Goal: Transaction & Acquisition: Purchase product/service

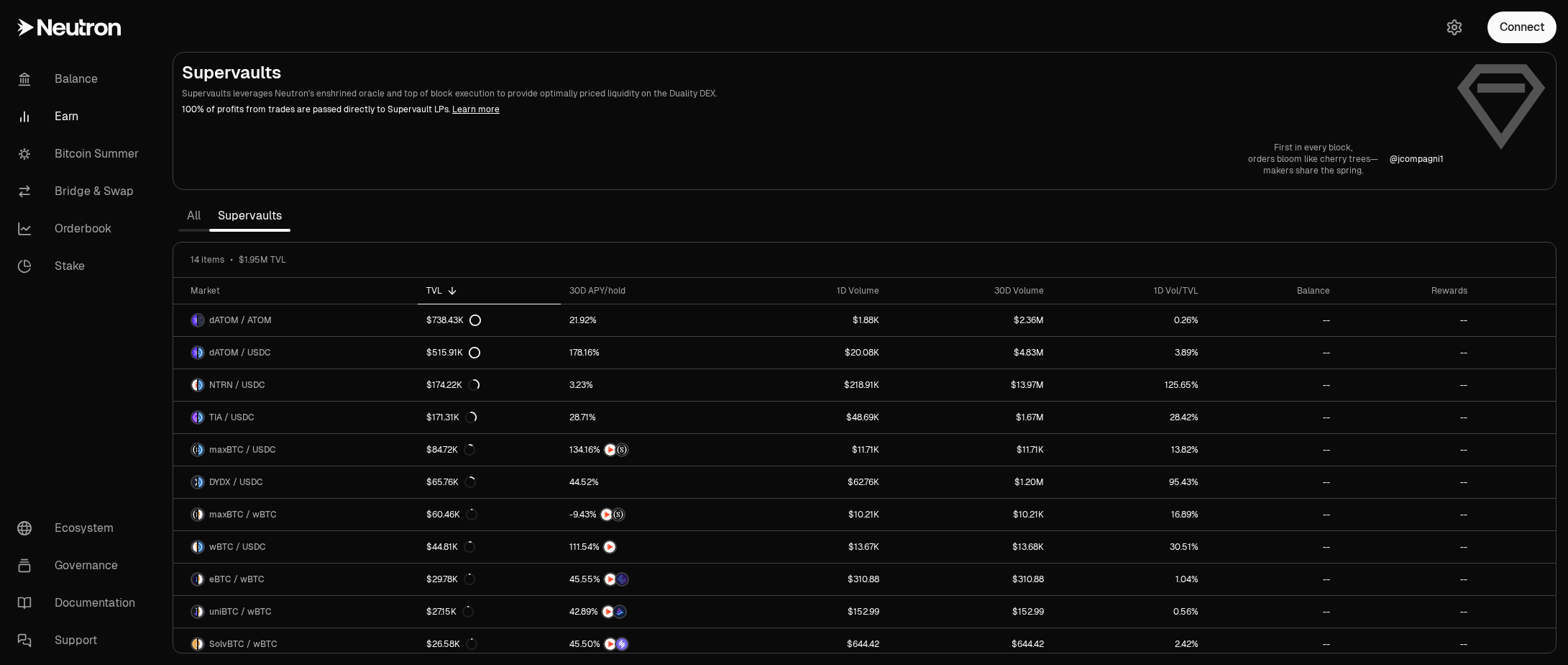
click at [1136, 76] on h2 "Supervaults" at bounding box center [813, 73] width 1262 height 23
click at [196, 216] on link "All" at bounding box center [193, 215] width 31 height 28
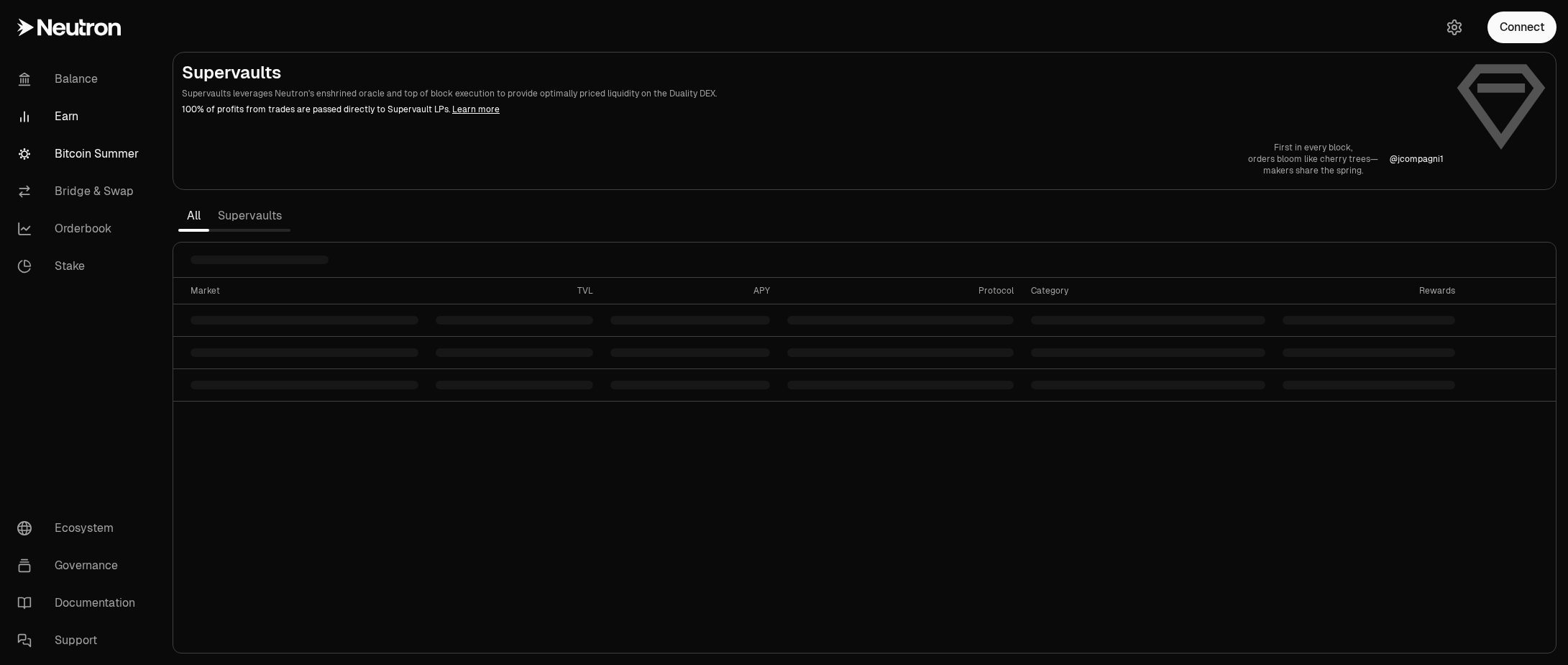
click at [105, 159] on link "Bitcoin Summer" at bounding box center [80, 154] width 150 height 37
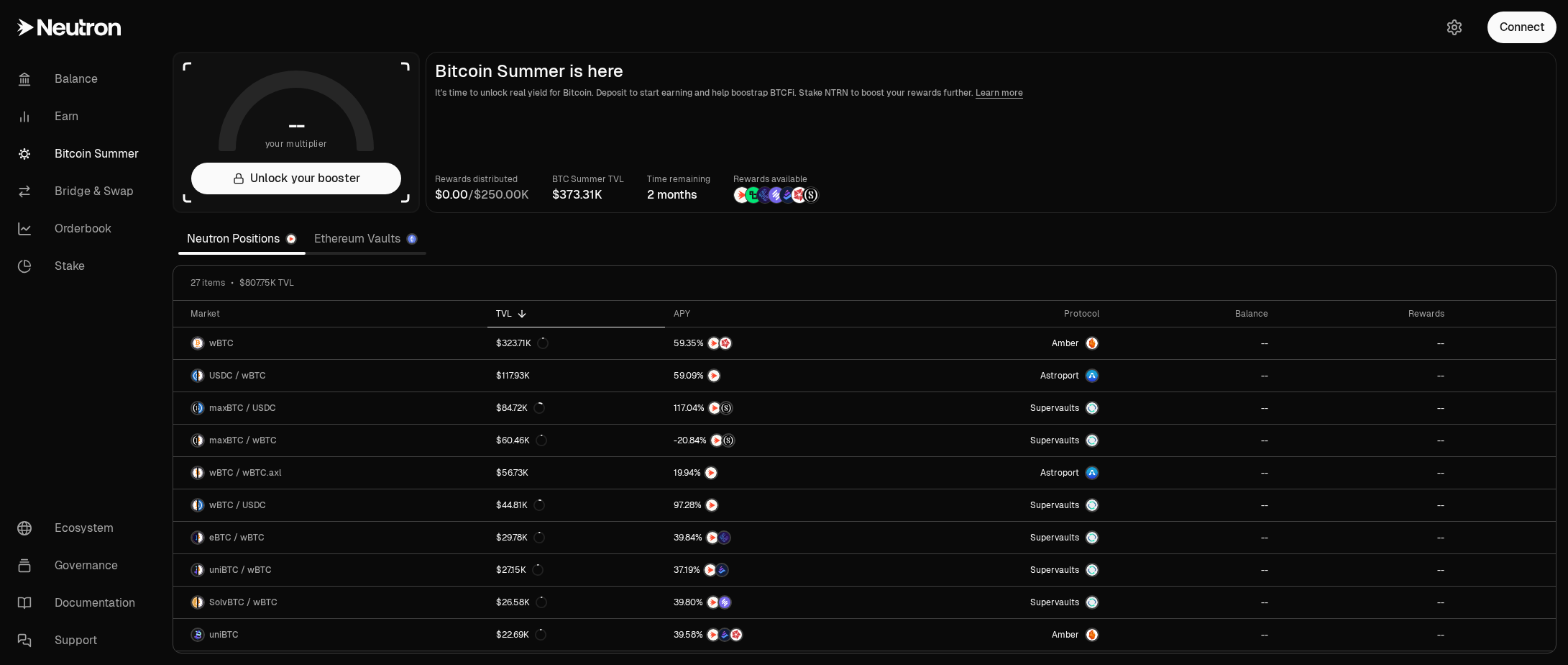
click at [370, 241] on link "Ethereum Vaults" at bounding box center [365, 238] width 120 height 28
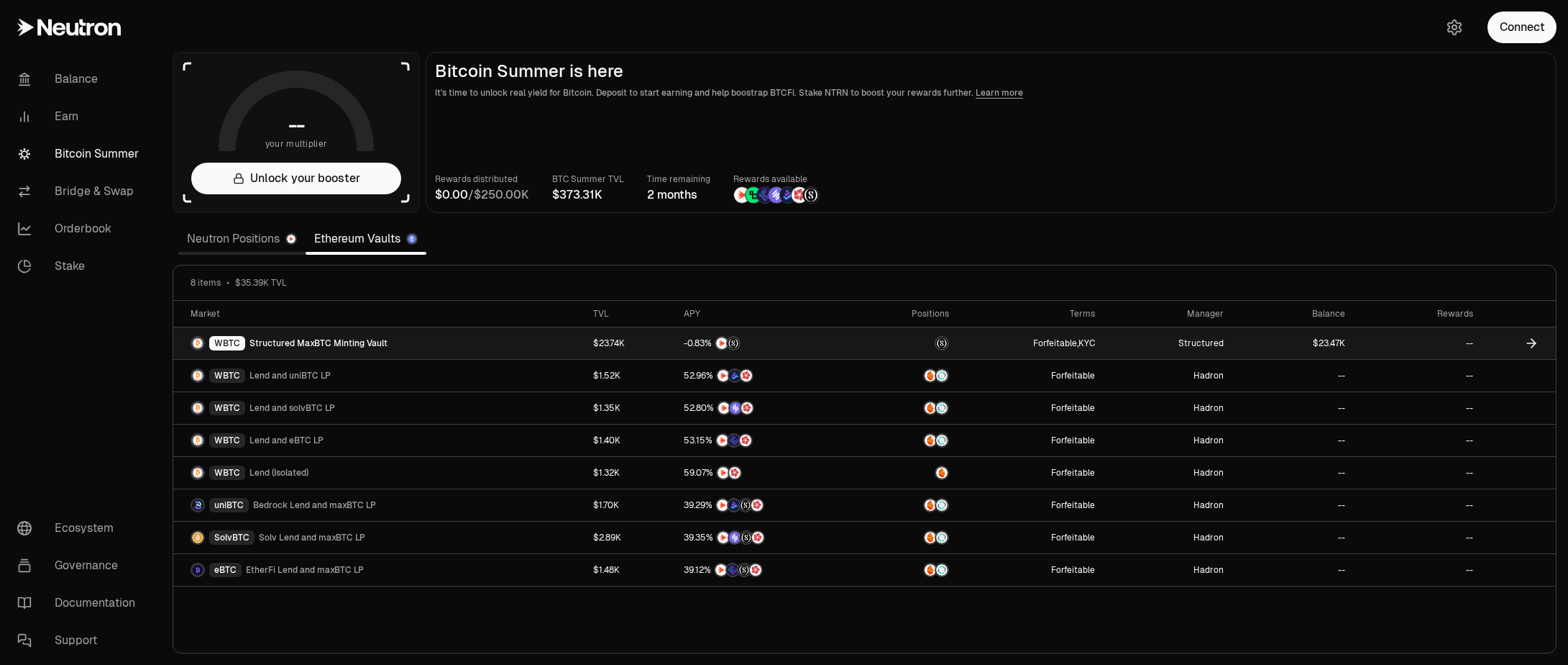
click at [350, 343] on span "Structured MaxBTC Minting Vault" at bounding box center [319, 343] width 138 height 12
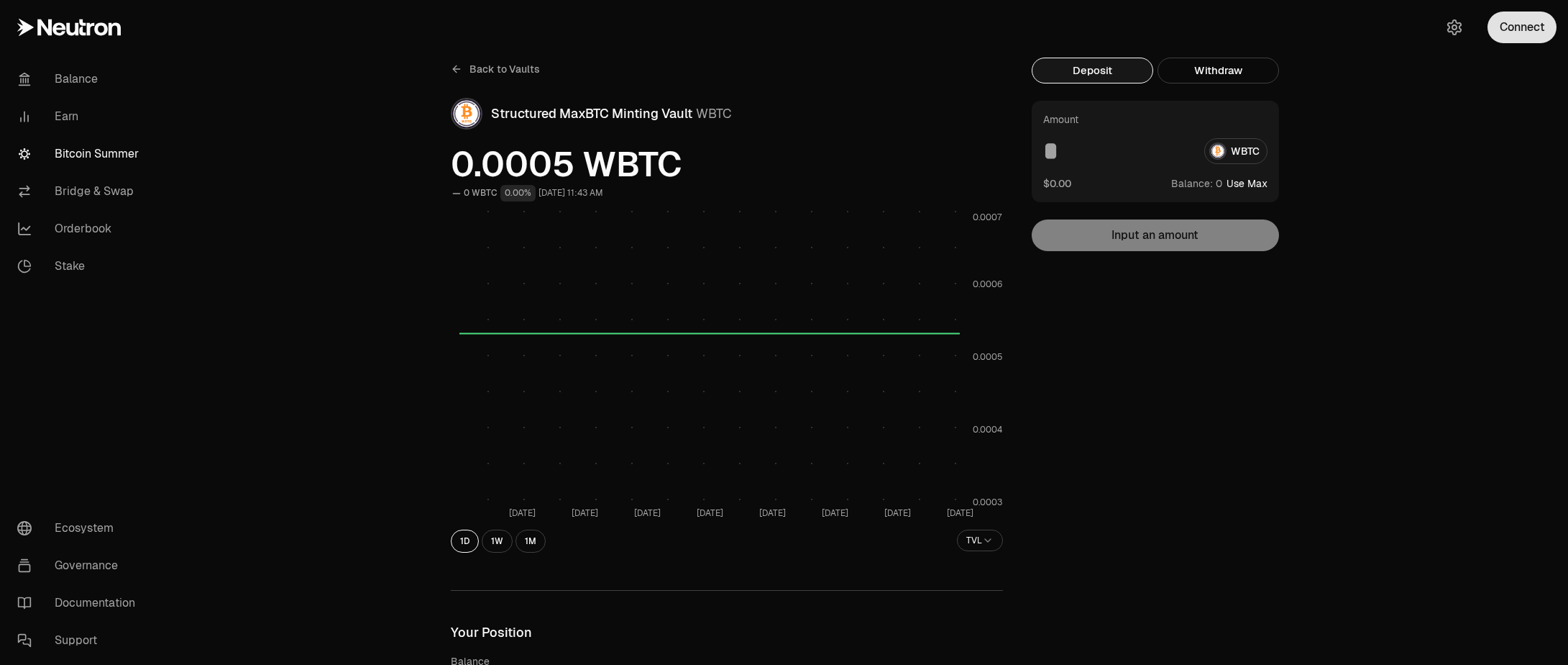
click at [1526, 28] on button "Connect" at bounding box center [1522, 27] width 69 height 32
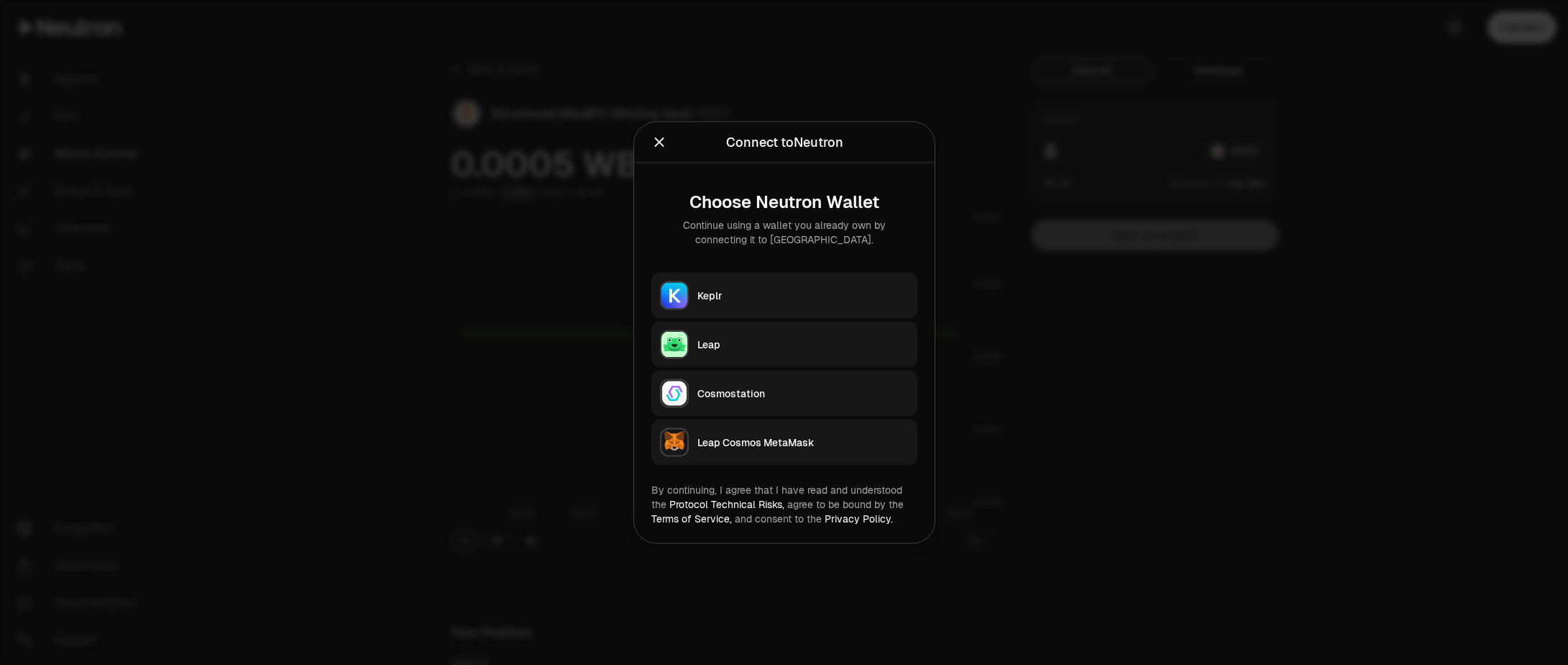
click at [719, 290] on div "Keplr" at bounding box center [803, 296] width 211 height 14
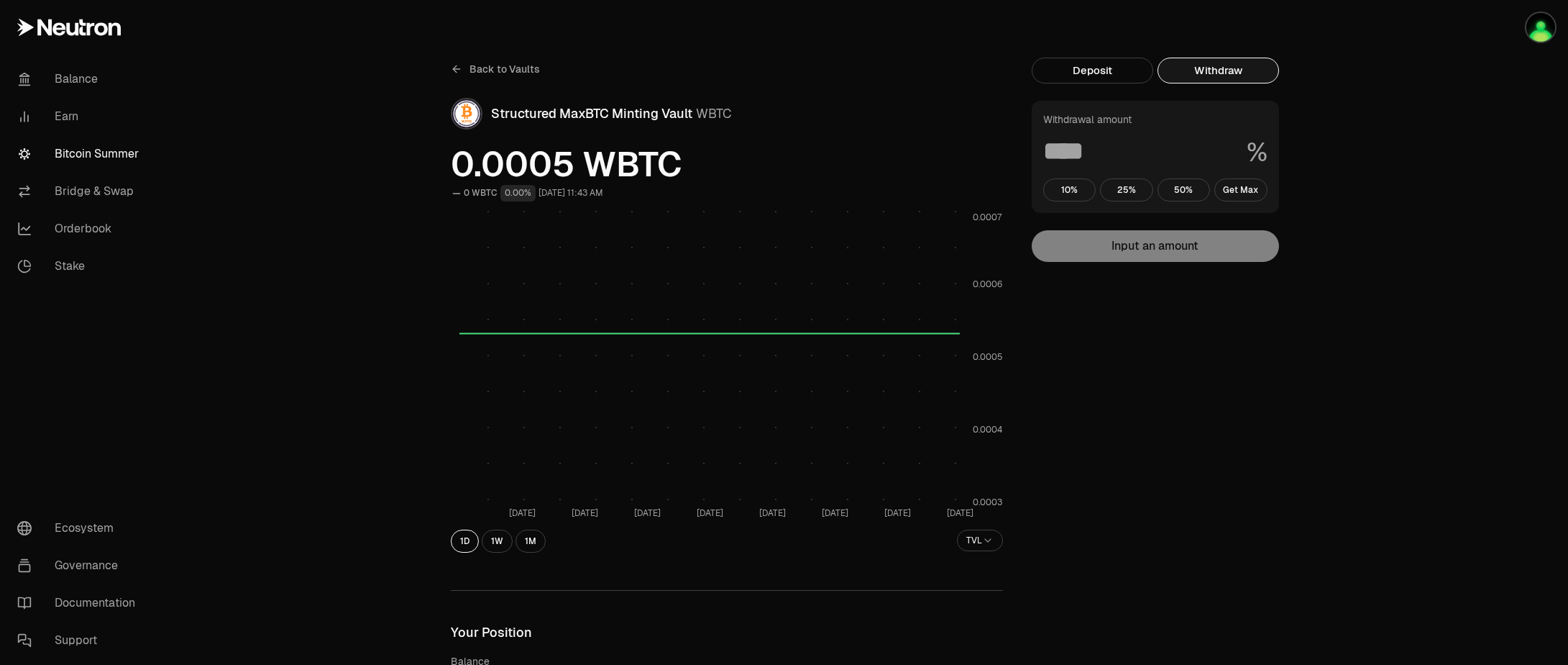
click at [1211, 74] on button "Withdraw" at bounding box center [1218, 70] width 121 height 26
click at [1234, 188] on button "Get Max" at bounding box center [1241, 189] width 53 height 23
type input "***"
click at [514, 69] on span "Back to Vaults" at bounding box center [505, 69] width 71 height 14
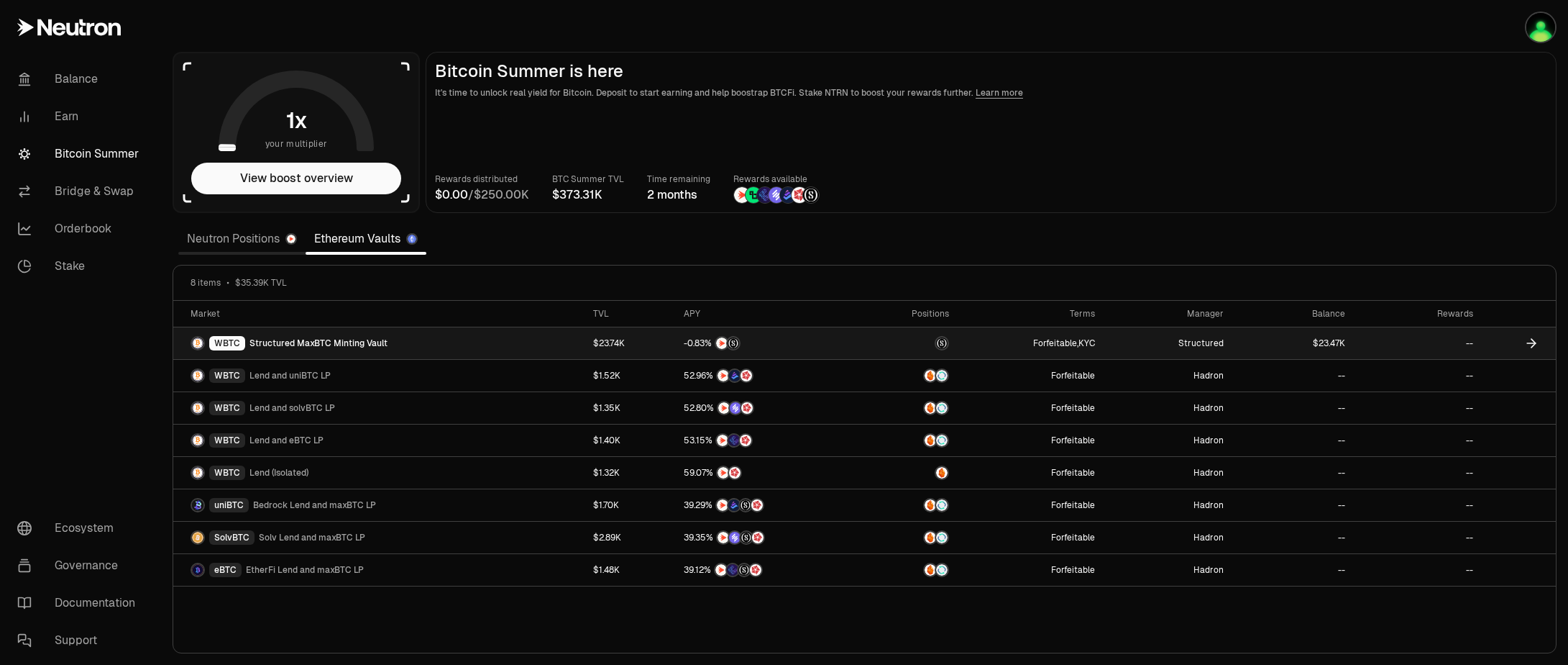
click at [1342, 339] on span "K" at bounding box center [1342, 344] width 5 height 9
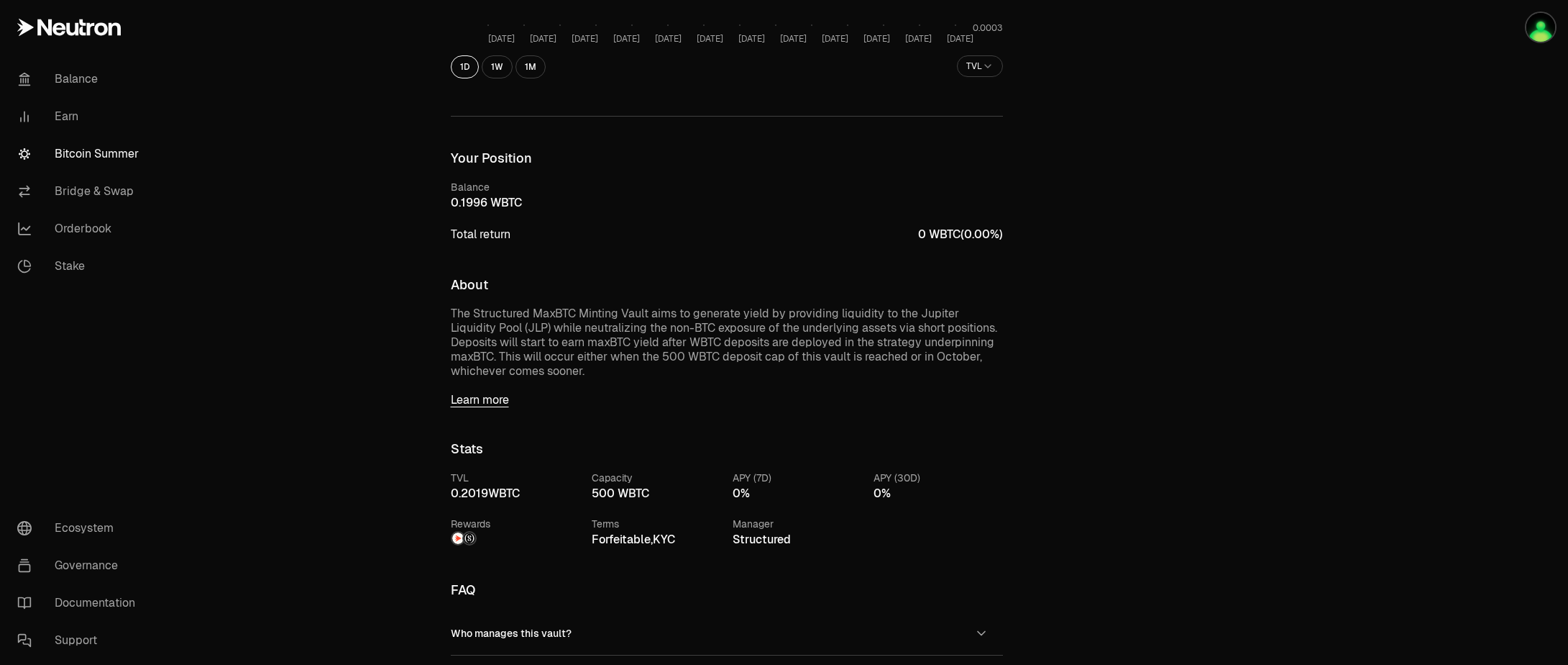
scroll to position [518, 0]
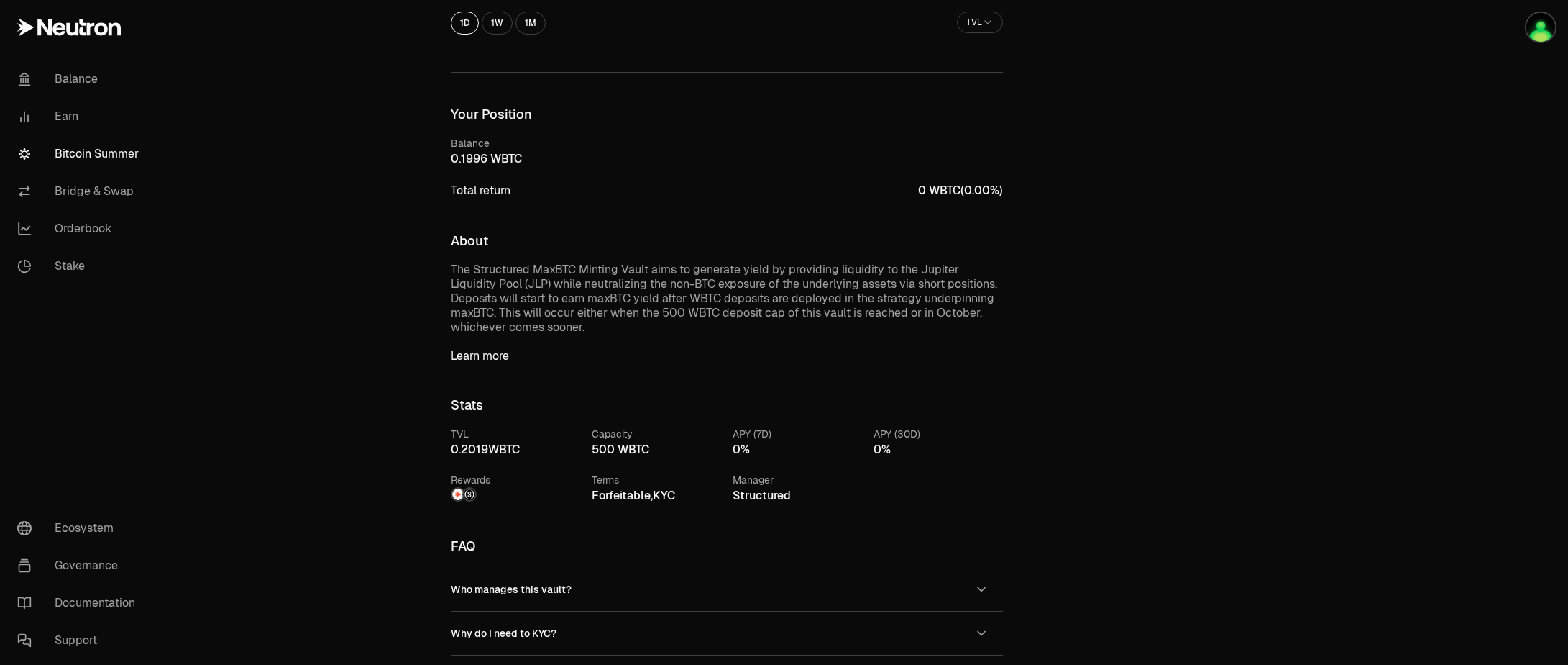
click at [100, 153] on link "Bitcoin Summer" at bounding box center [80, 154] width 150 height 37
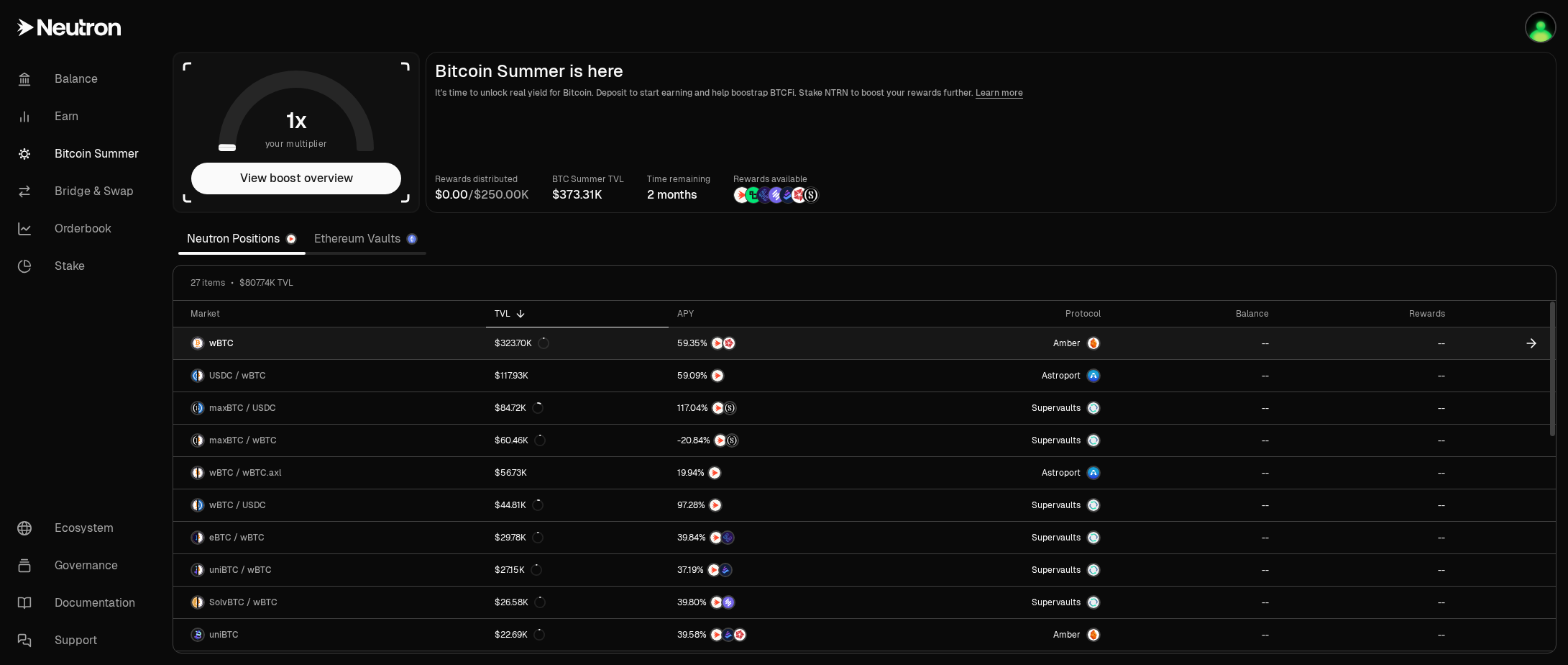
click at [233, 343] on link "wBTC" at bounding box center [329, 344] width 312 height 32
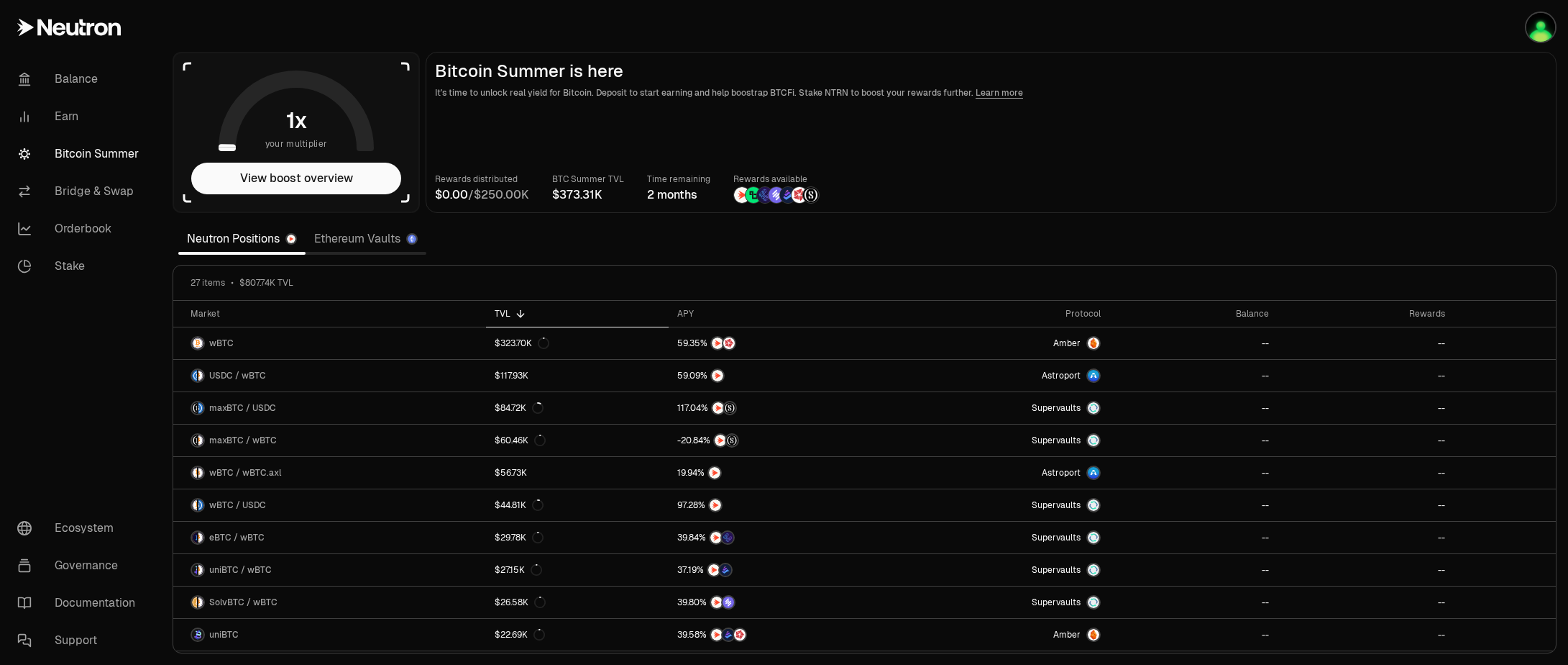
click at [362, 244] on link "Ethereum Vaults" at bounding box center [365, 238] width 120 height 28
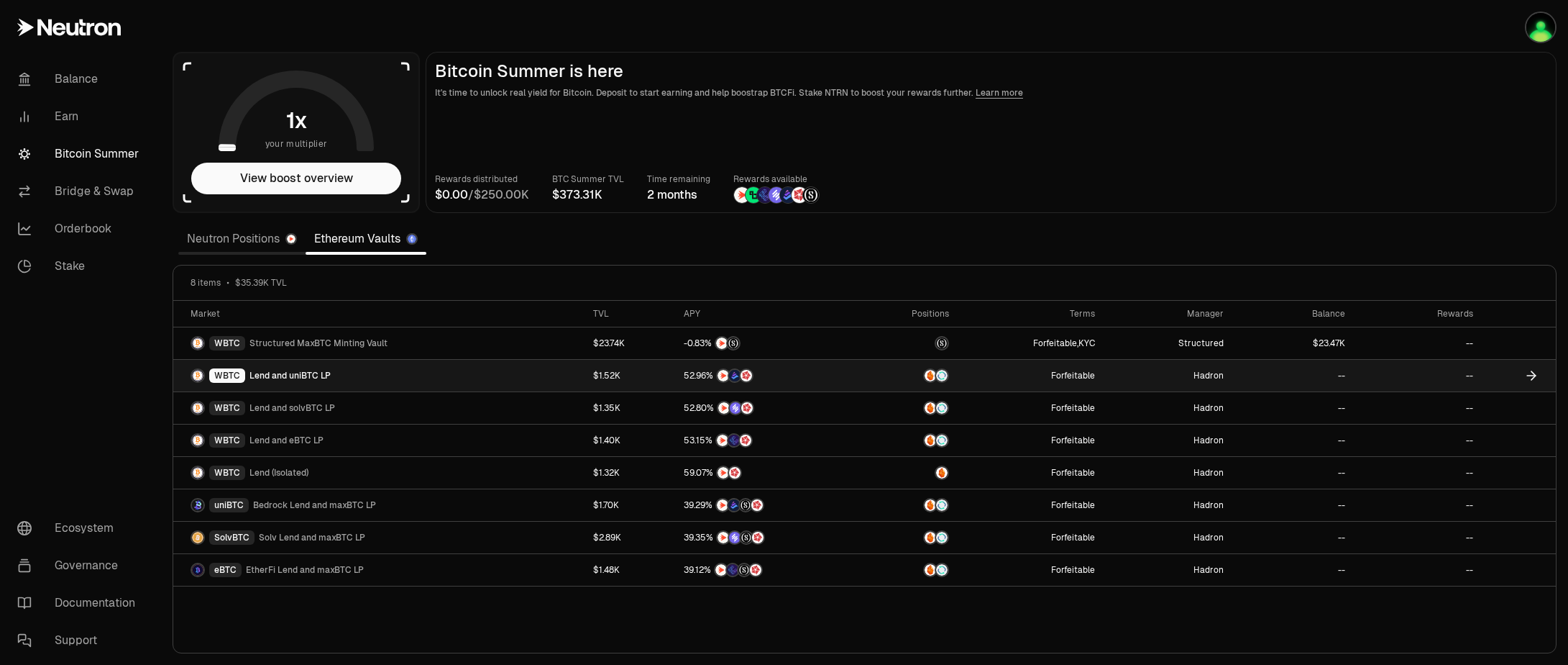
click at [297, 369] on div "WBTC Lend and uniBTC LP" at bounding box center [260, 375] width 140 height 14
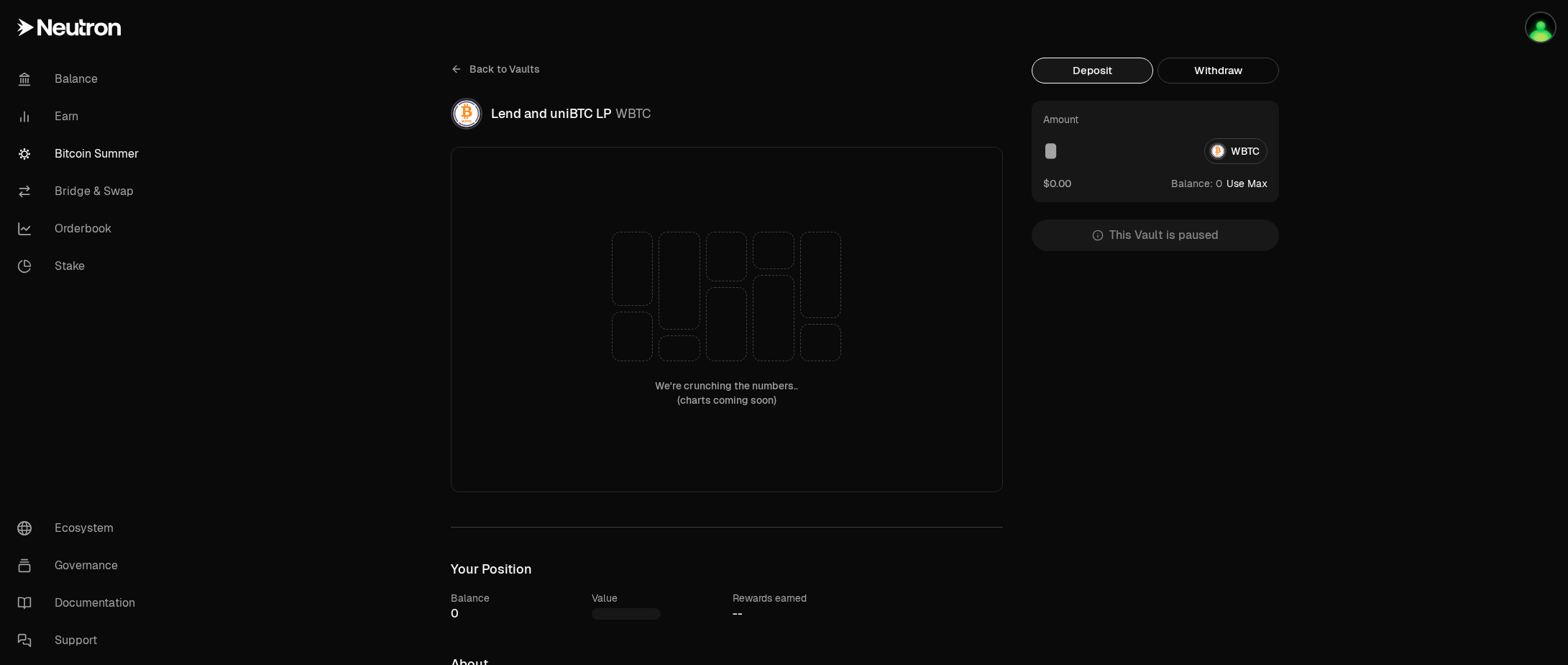
click at [454, 67] on icon at bounding box center [455, 68] width 4 height 6
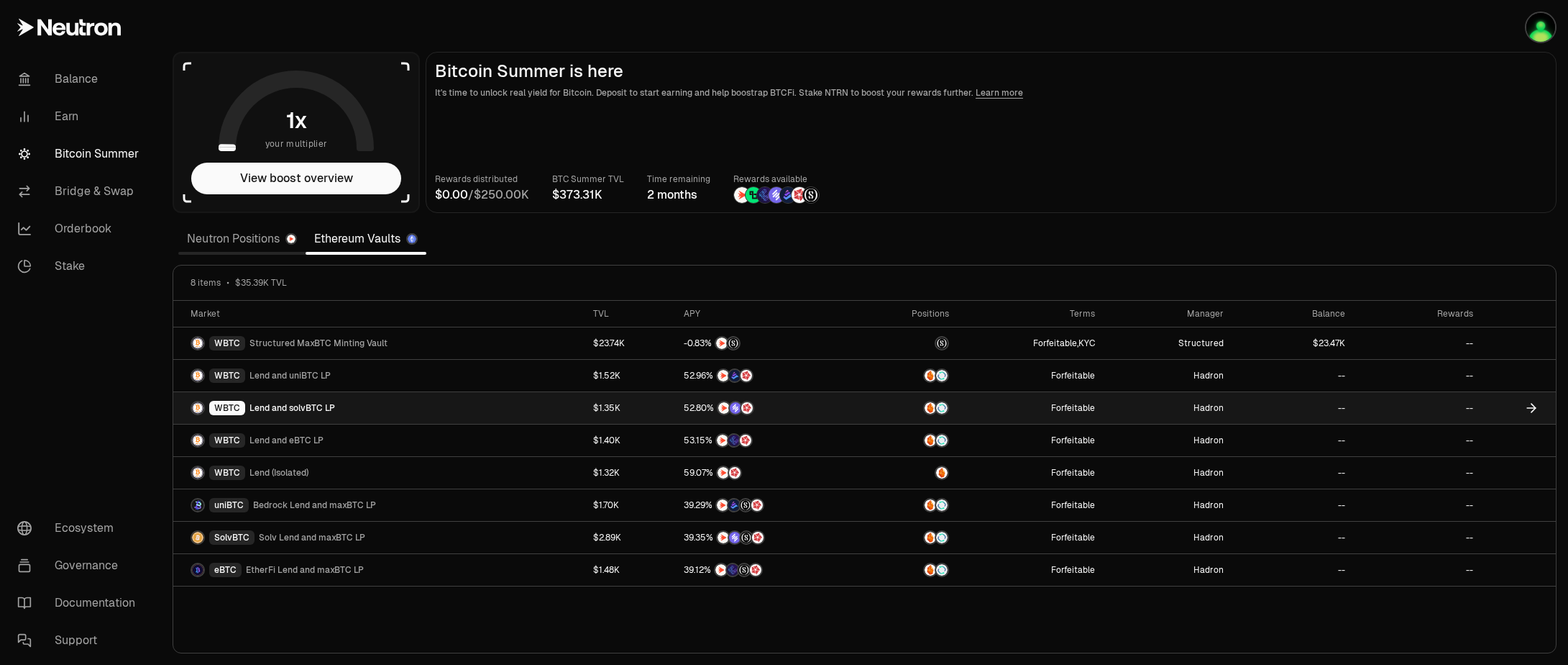
click at [304, 405] on span "Lend and solvBTC LP" at bounding box center [292, 407] width 86 height 12
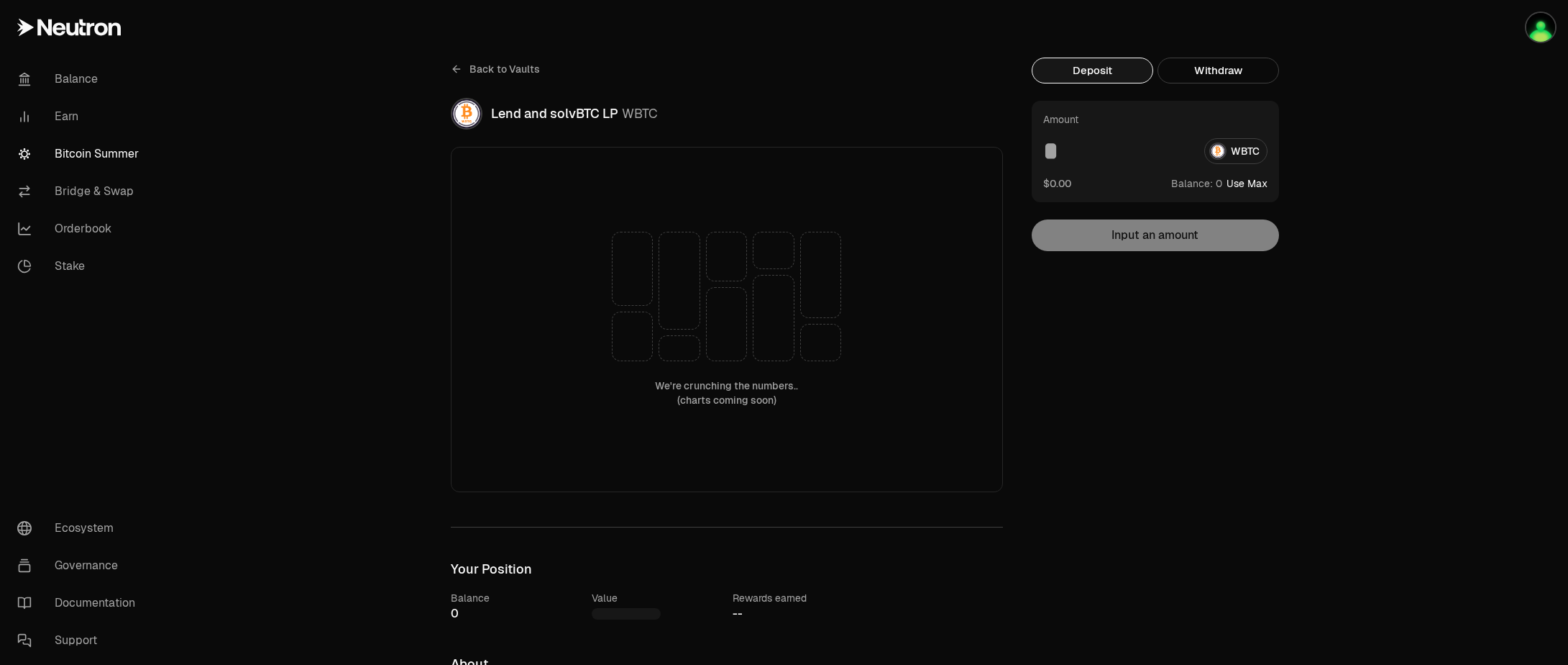
click at [477, 74] on span "Back to Vaults" at bounding box center [505, 69] width 71 height 14
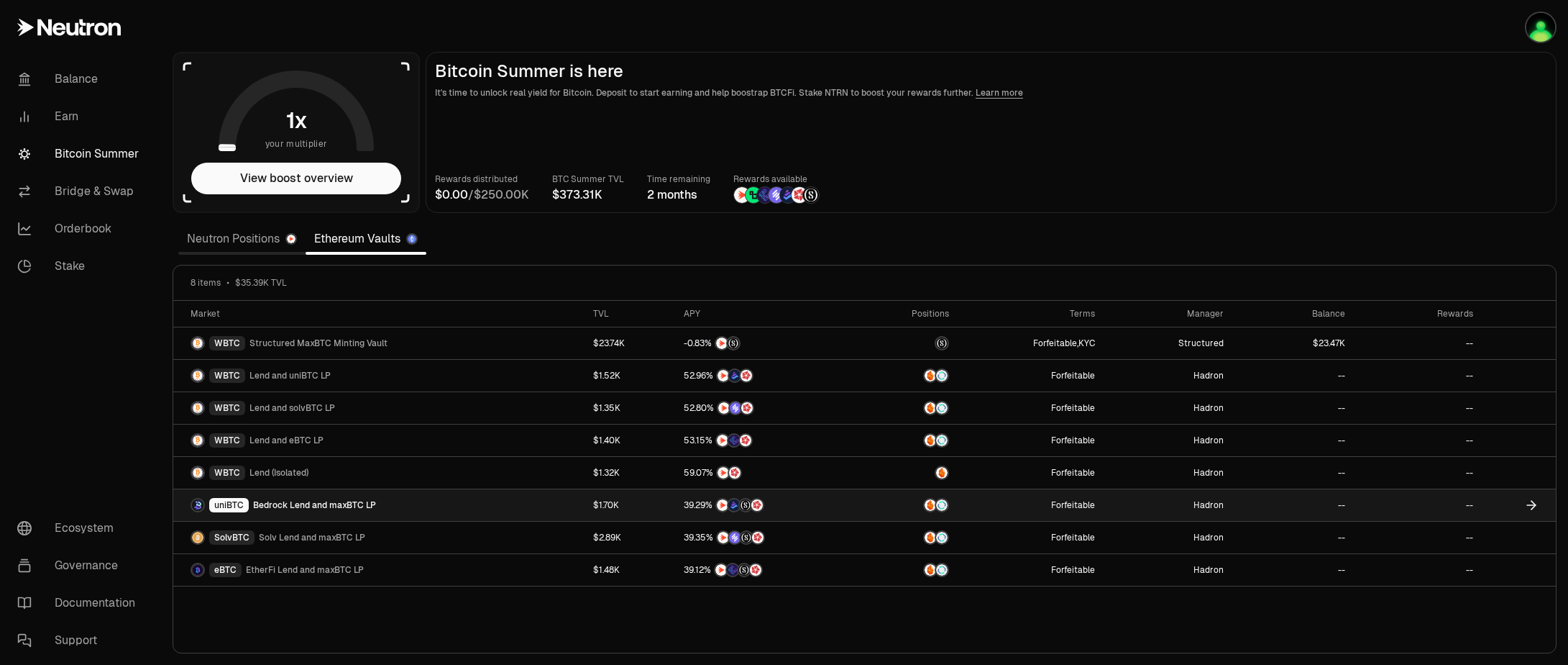
click at [308, 512] on div "uniBTC Bedrock Lend and maxBTC LP" at bounding box center [283, 505] width 186 height 14
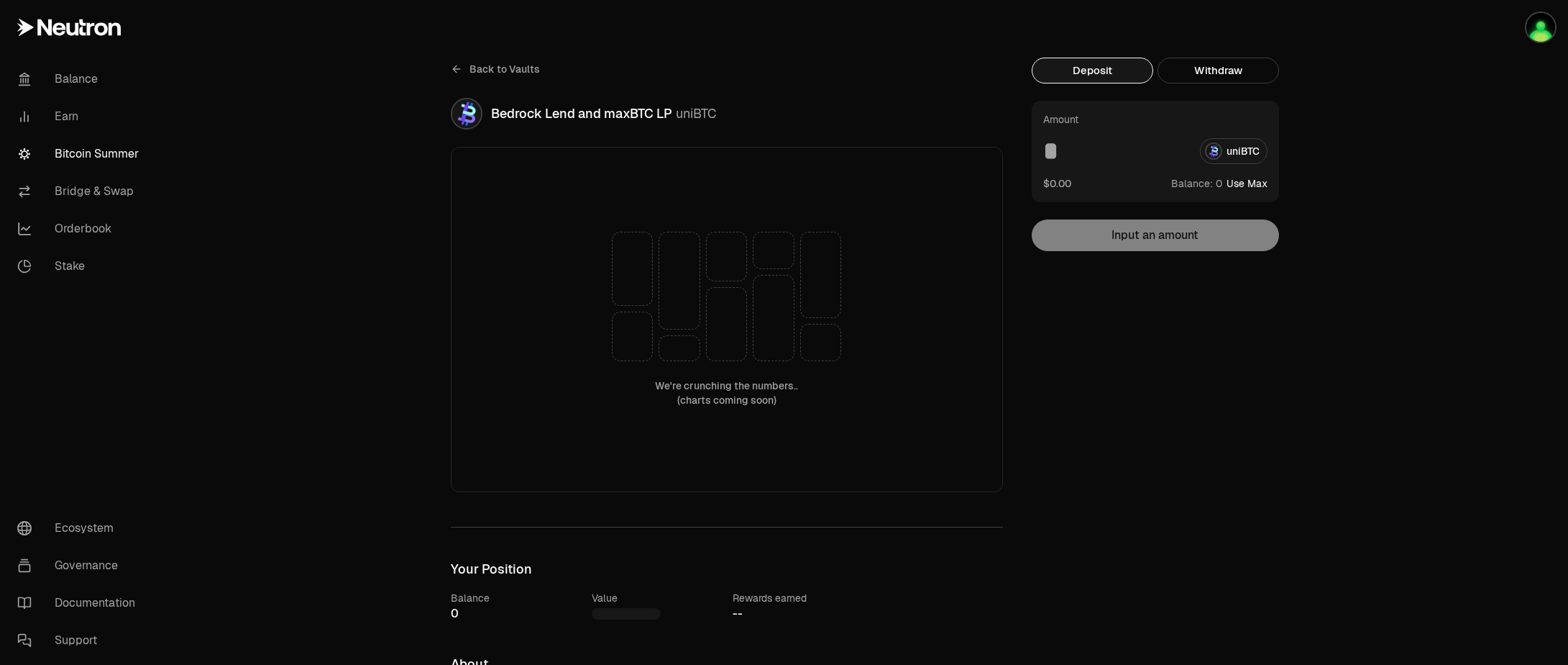
click at [455, 69] on icon at bounding box center [456, 69] width 6 height 0
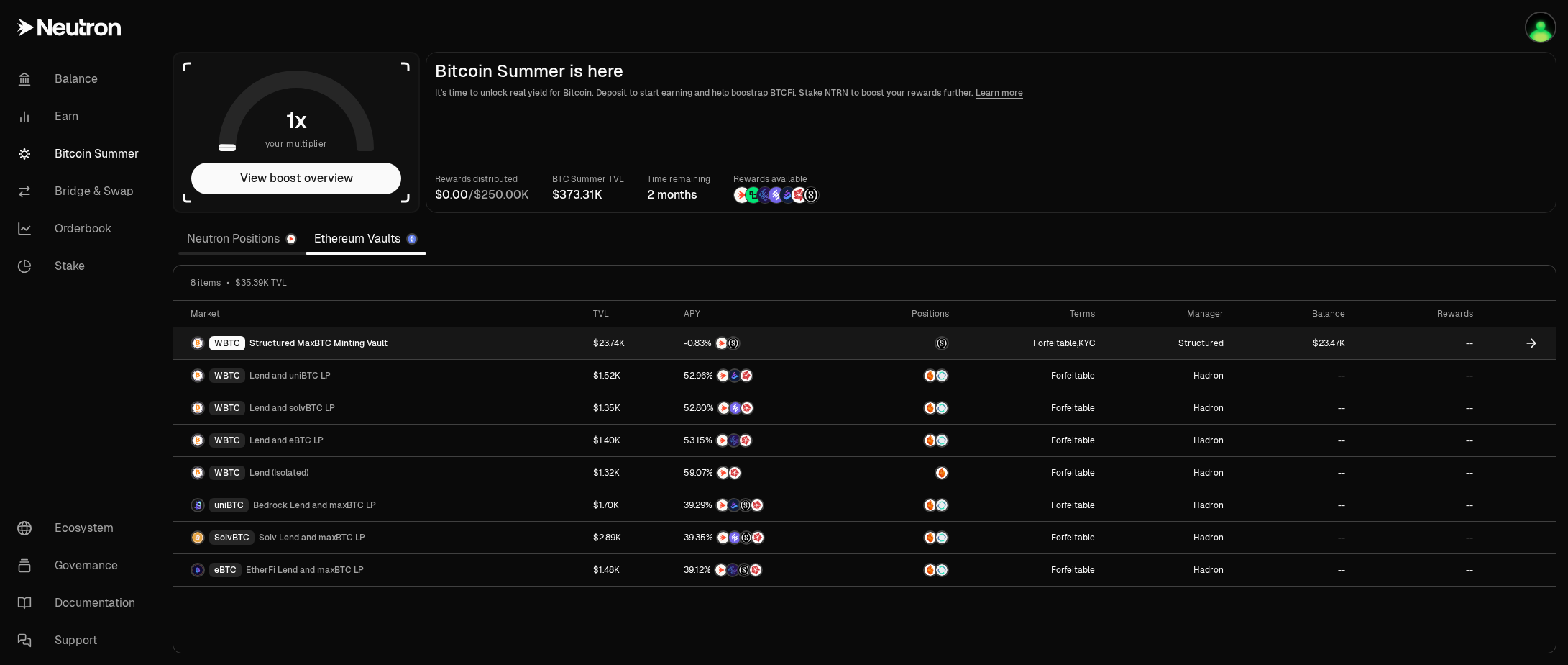
click at [236, 338] on div "WBTC" at bounding box center [227, 343] width 36 height 14
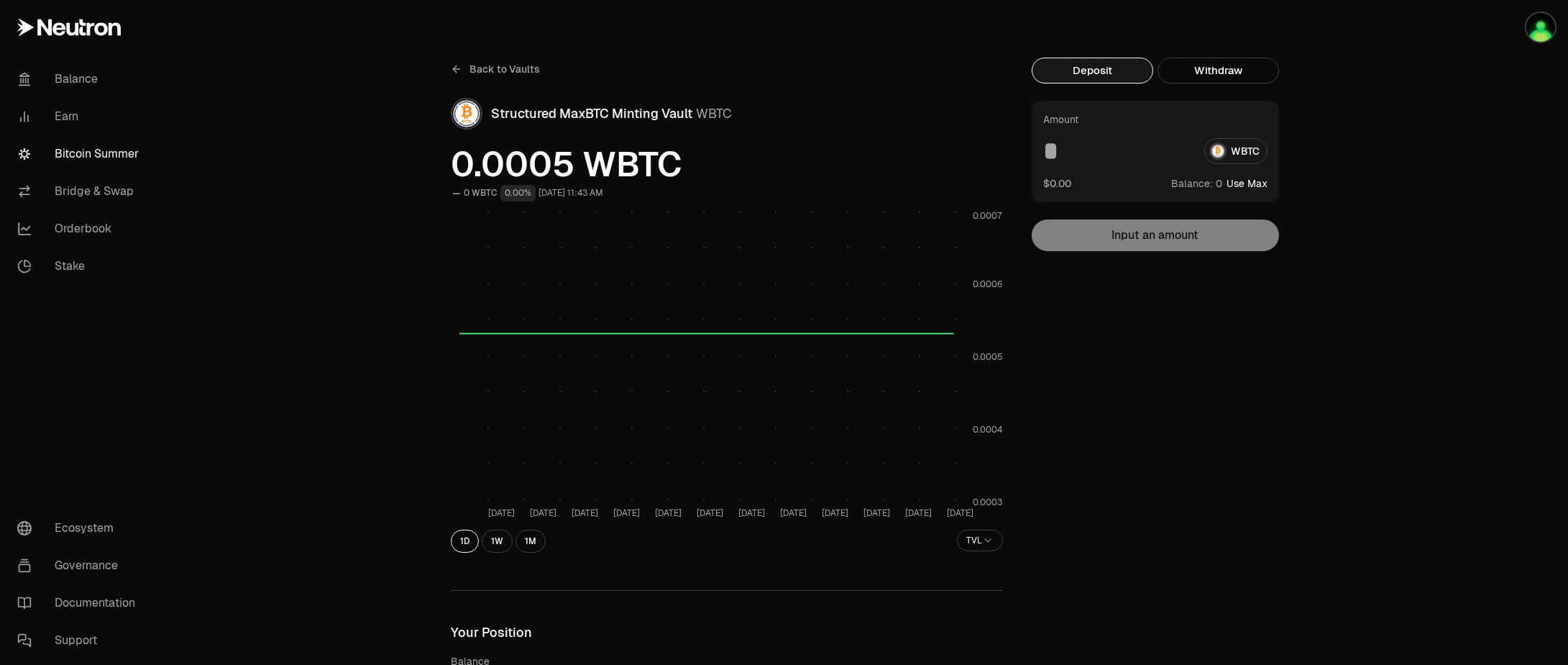
click at [461, 71] on icon at bounding box center [456, 68] width 12 height 12
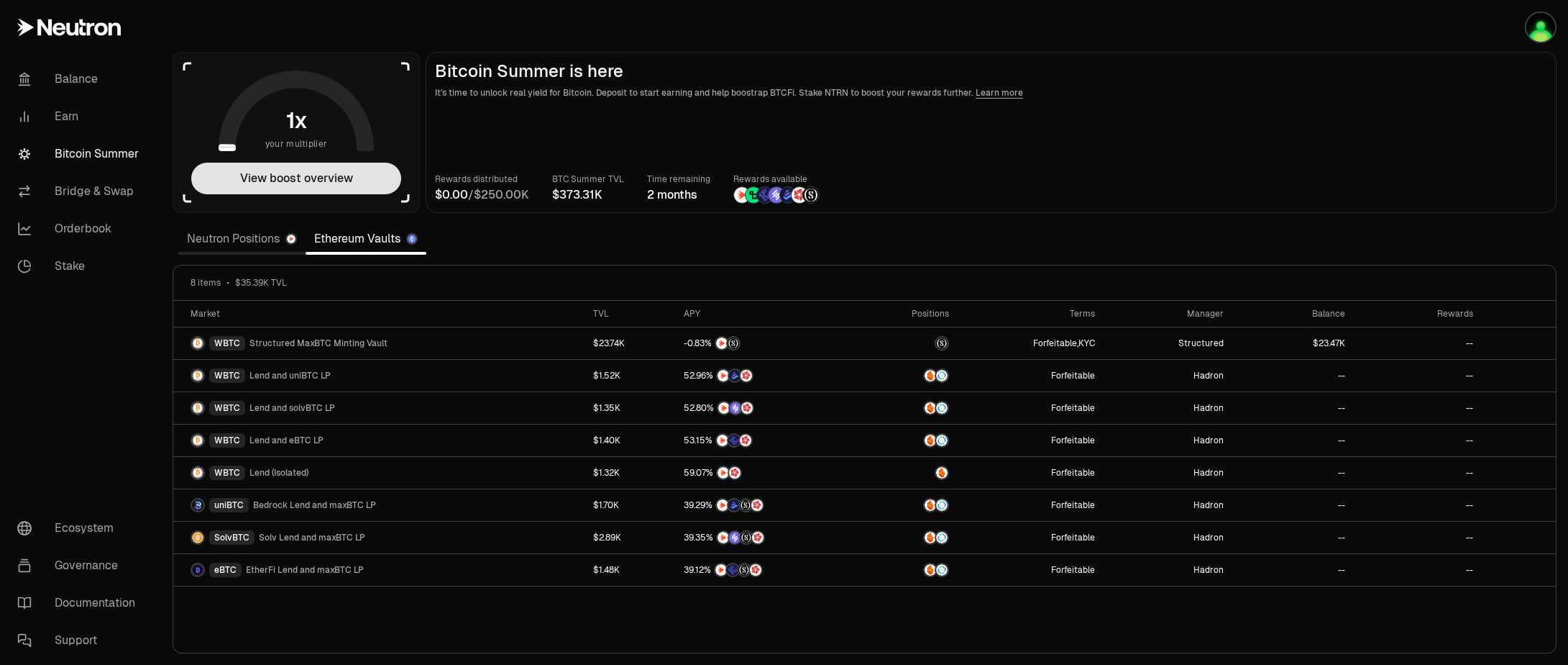
click at [350, 178] on button "View boost overview" at bounding box center [296, 179] width 210 height 32
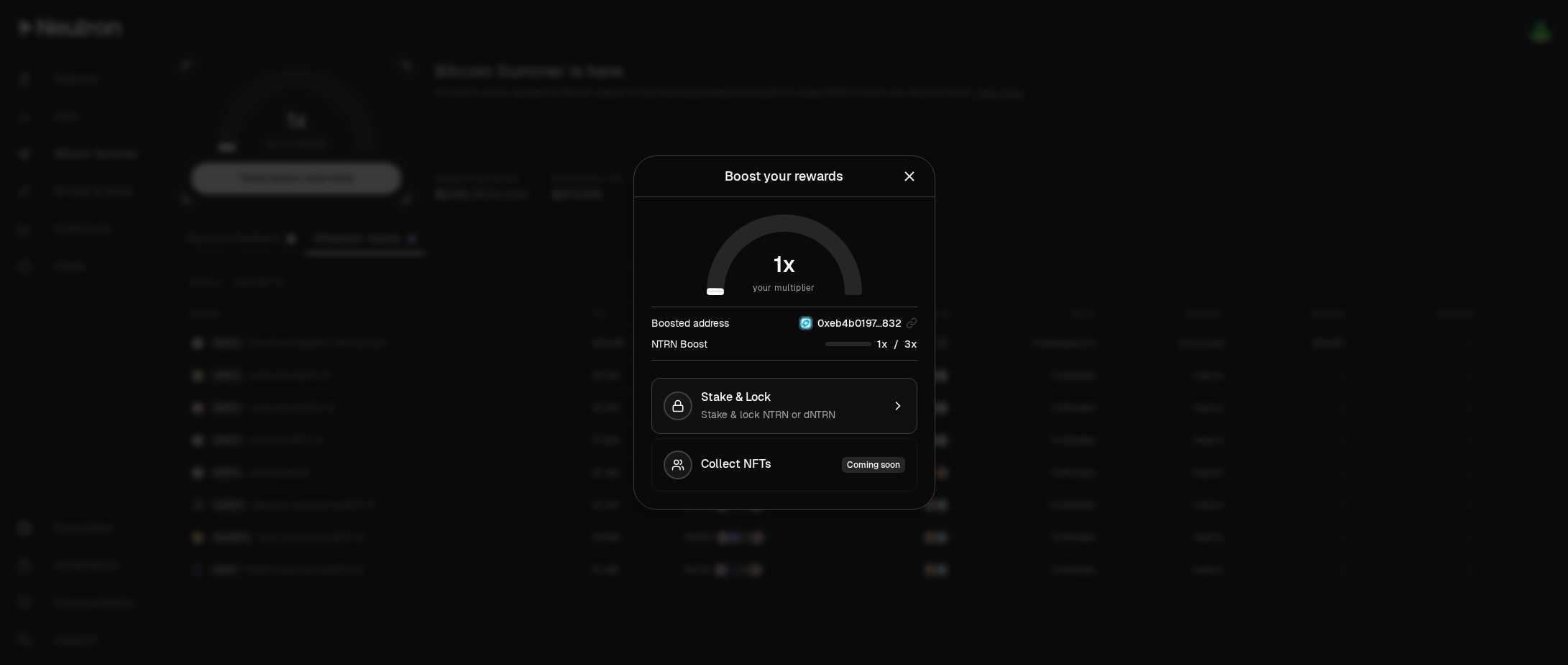
click at [808, 408] on span "Stake & lock NTRN or dNTRN" at bounding box center [768, 414] width 135 height 13
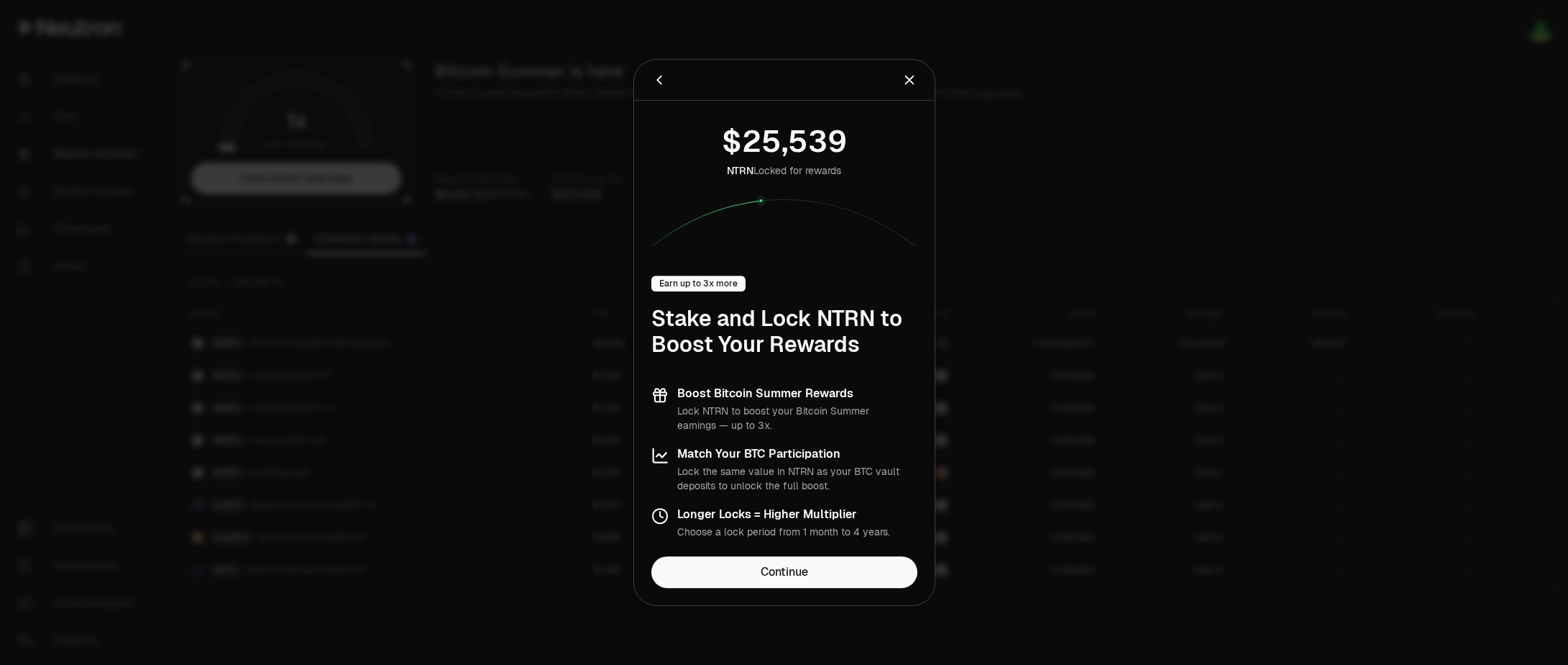
click at [907, 81] on icon "Close" at bounding box center [910, 80] width 16 height 16
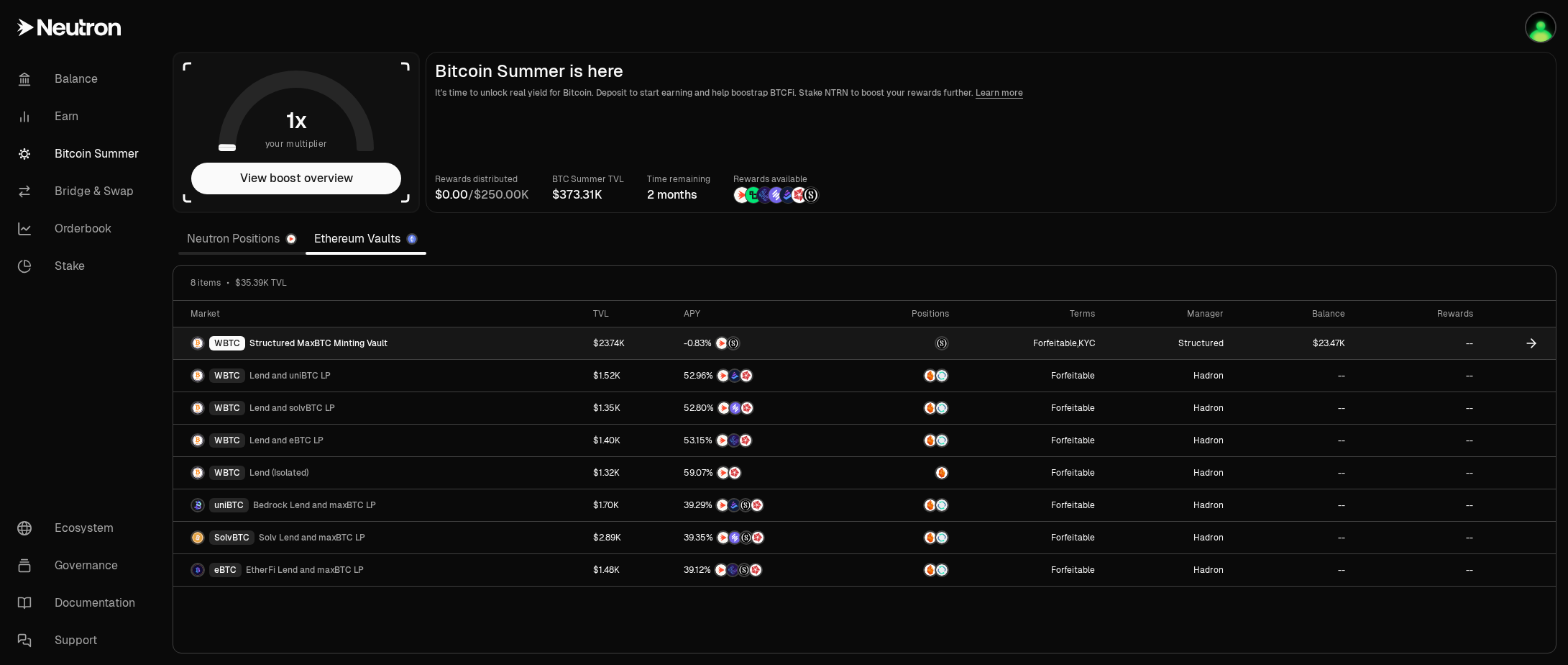
click at [560, 338] on link "WBTC Structured MaxBTC Minting Vault" at bounding box center [379, 344] width 411 height 32
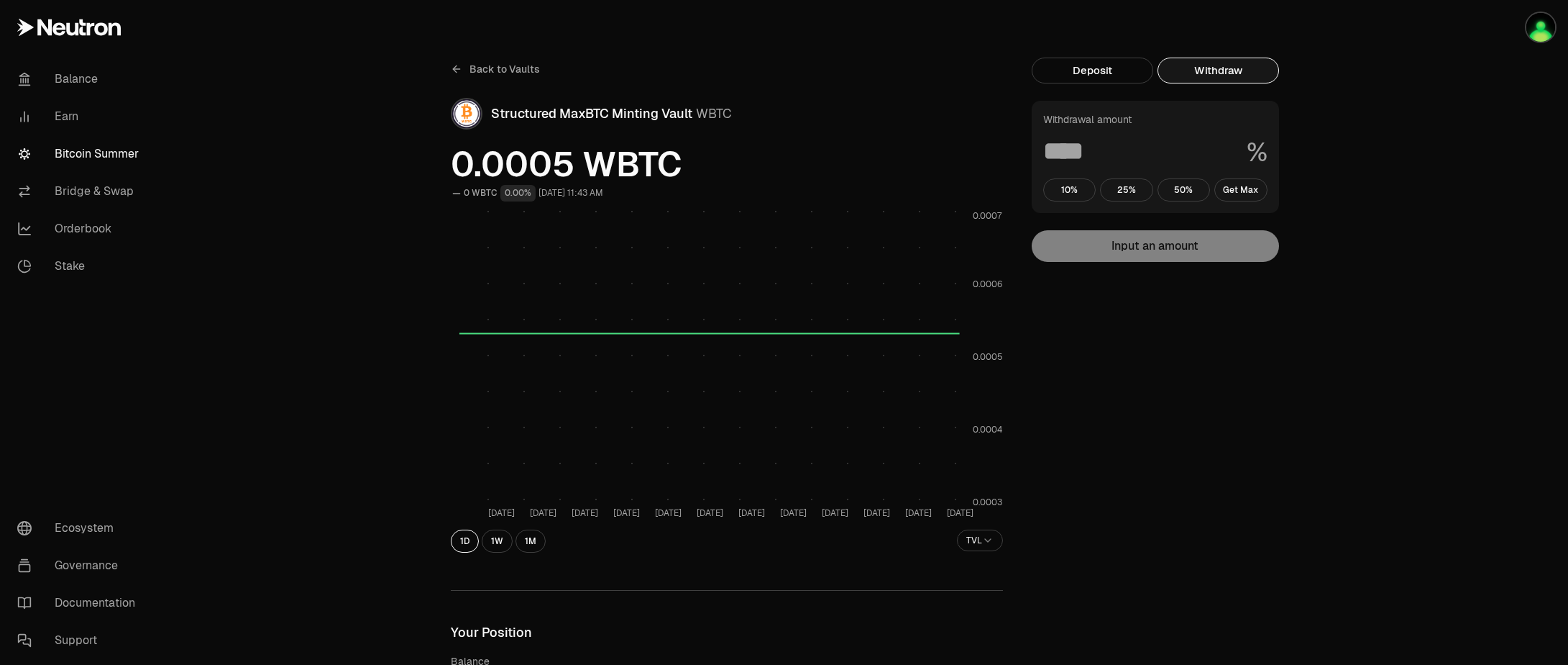
click at [1227, 63] on button "Withdraw" at bounding box center [1218, 70] width 121 height 26
click at [1241, 194] on button "Get Max" at bounding box center [1241, 189] width 53 height 23
type input "***"
click at [493, 73] on span "Back to Vaults" at bounding box center [505, 69] width 71 height 14
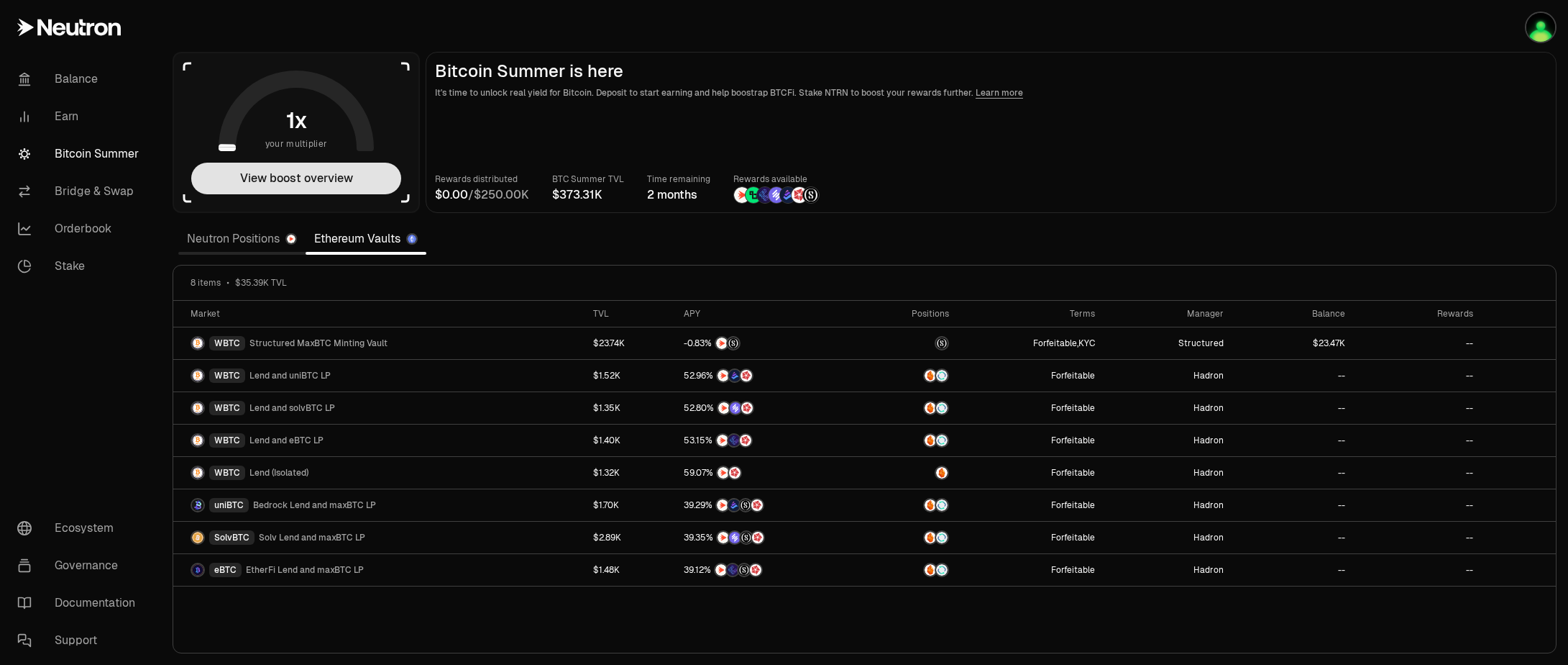
click at [307, 177] on button "View boost overview" at bounding box center [296, 179] width 210 height 32
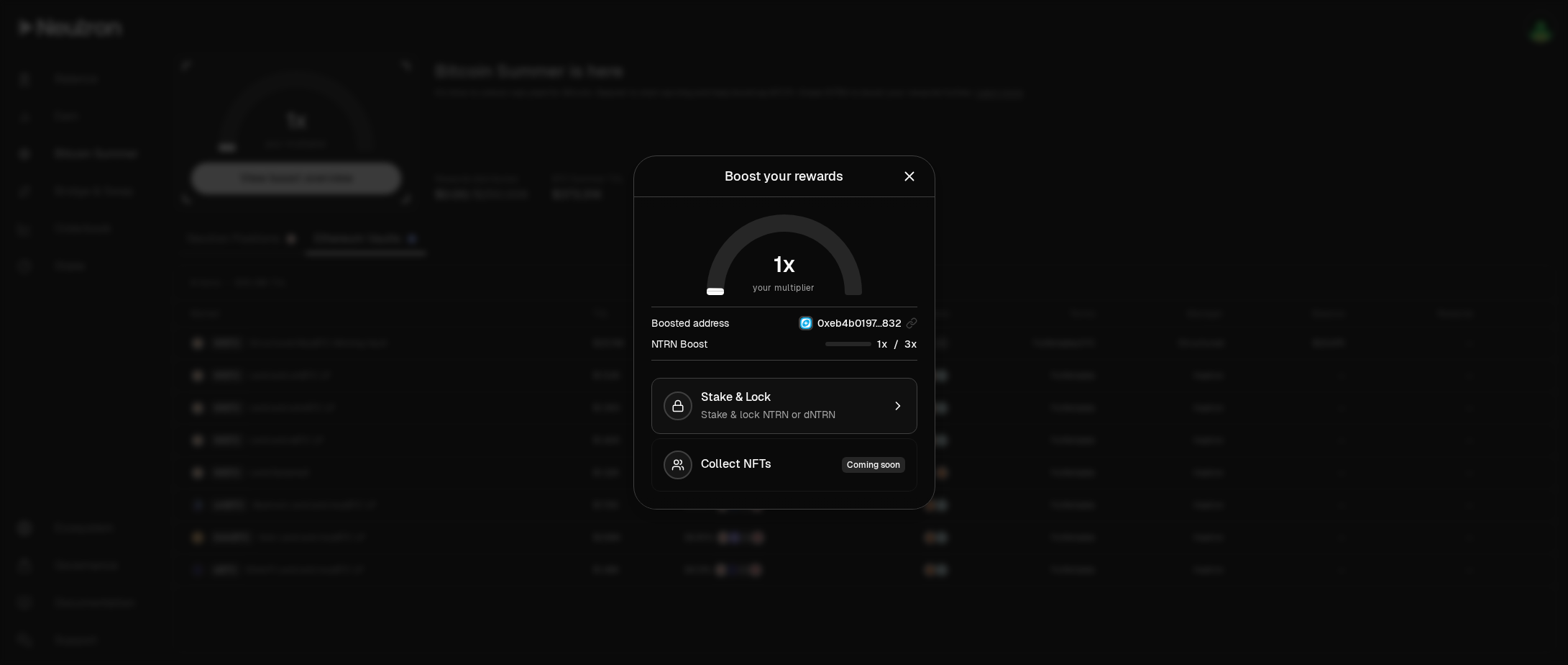
click at [852, 411] on div "Stake & lock NTRN or dNTRN" at bounding box center [791, 414] width 181 height 14
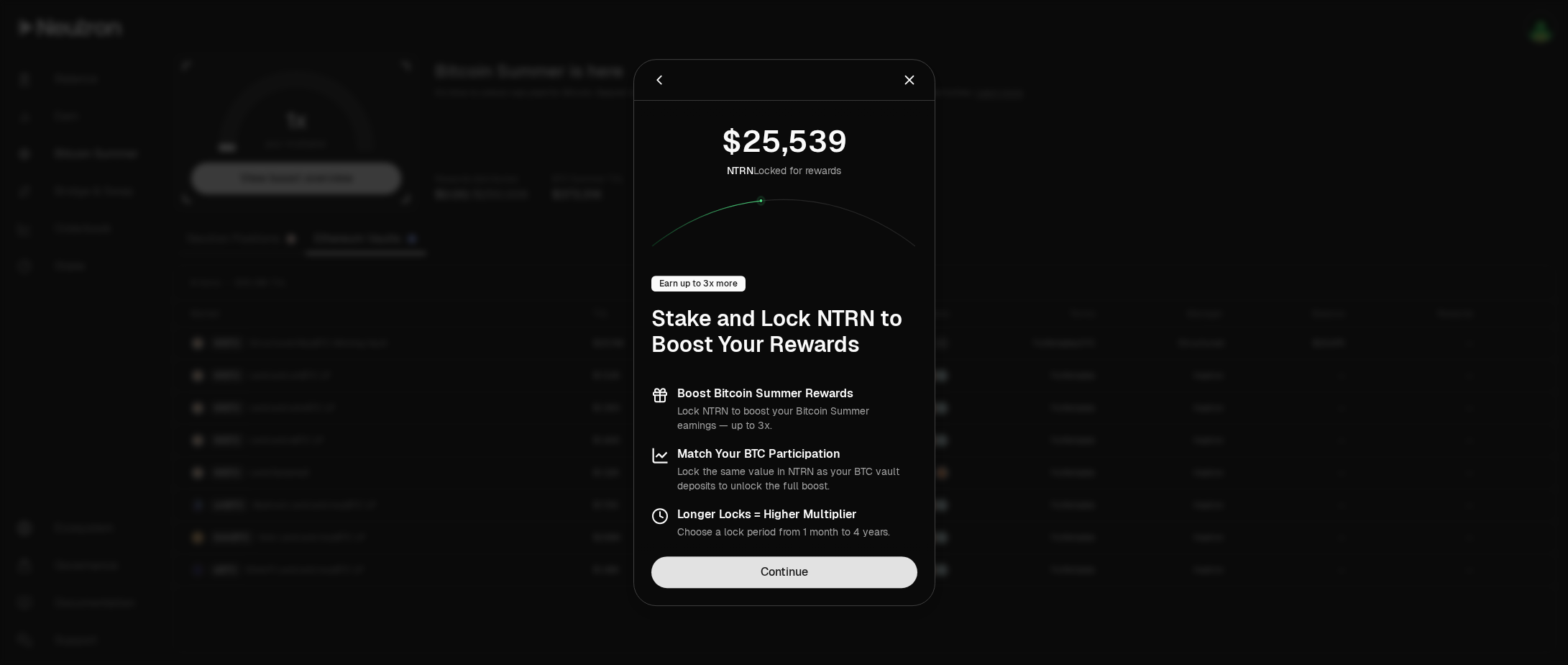
click at [807, 577] on link "Continue" at bounding box center [784, 572] width 266 height 32
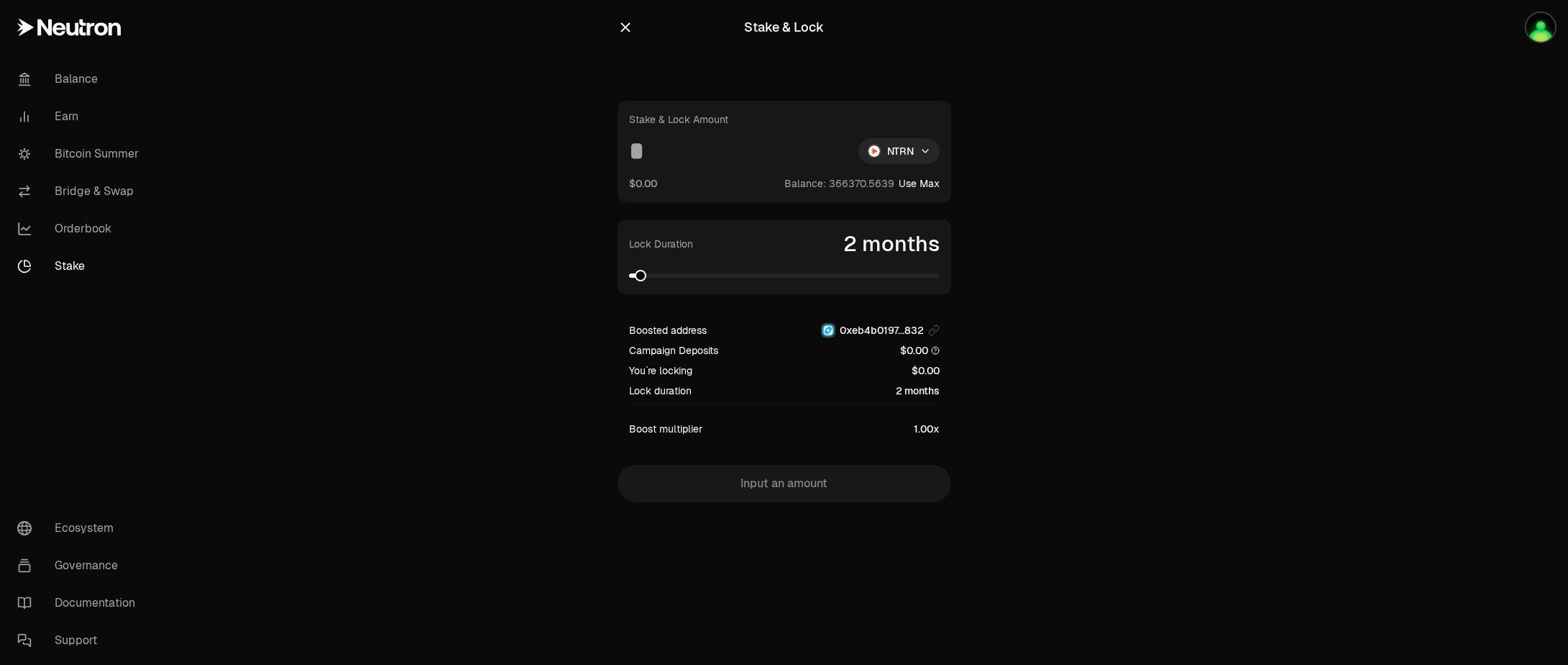
click at [661, 151] on input at bounding box center [738, 151] width 218 height 26
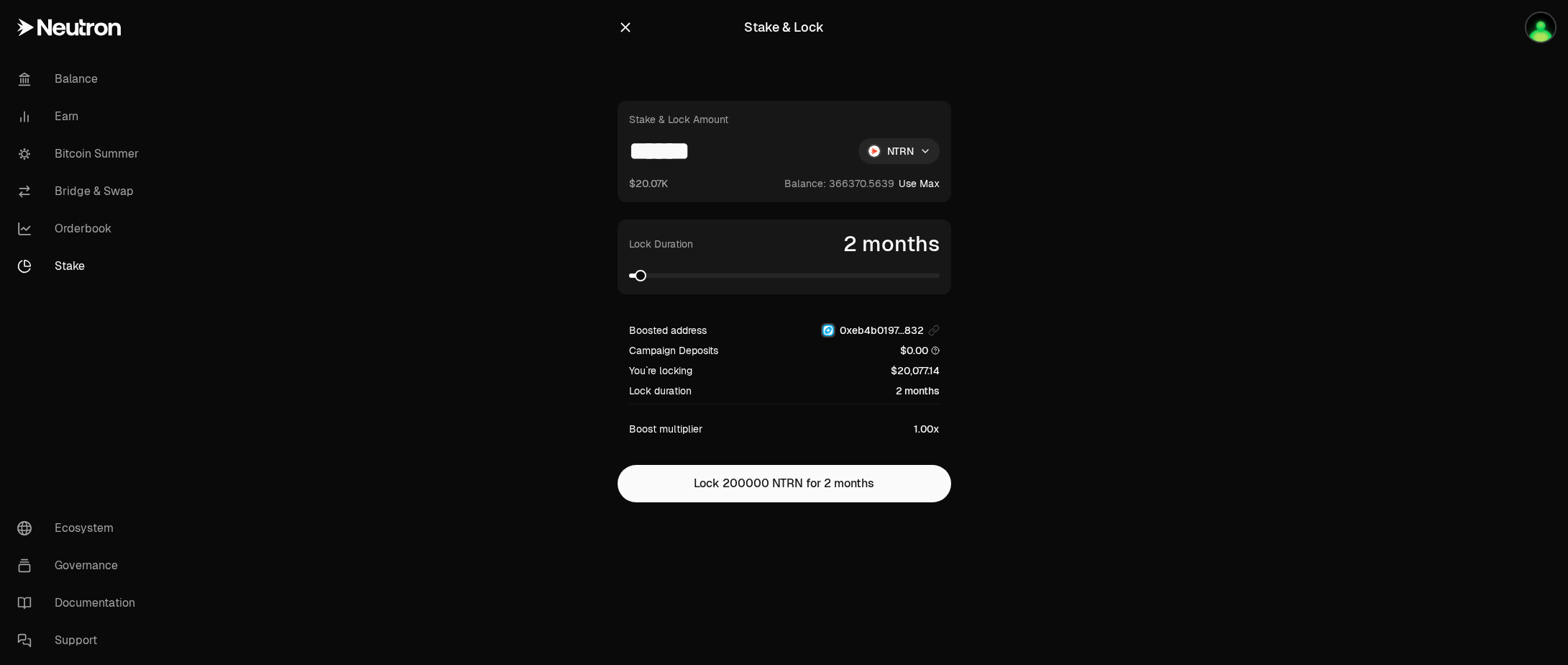
click at [913, 182] on button "Use Max" at bounding box center [919, 183] width 41 height 14
click at [668, 152] on input "**********" at bounding box center [738, 151] width 218 height 26
type input "******"
click at [661, 282] on span at bounding box center [665, 275] width 12 height 12
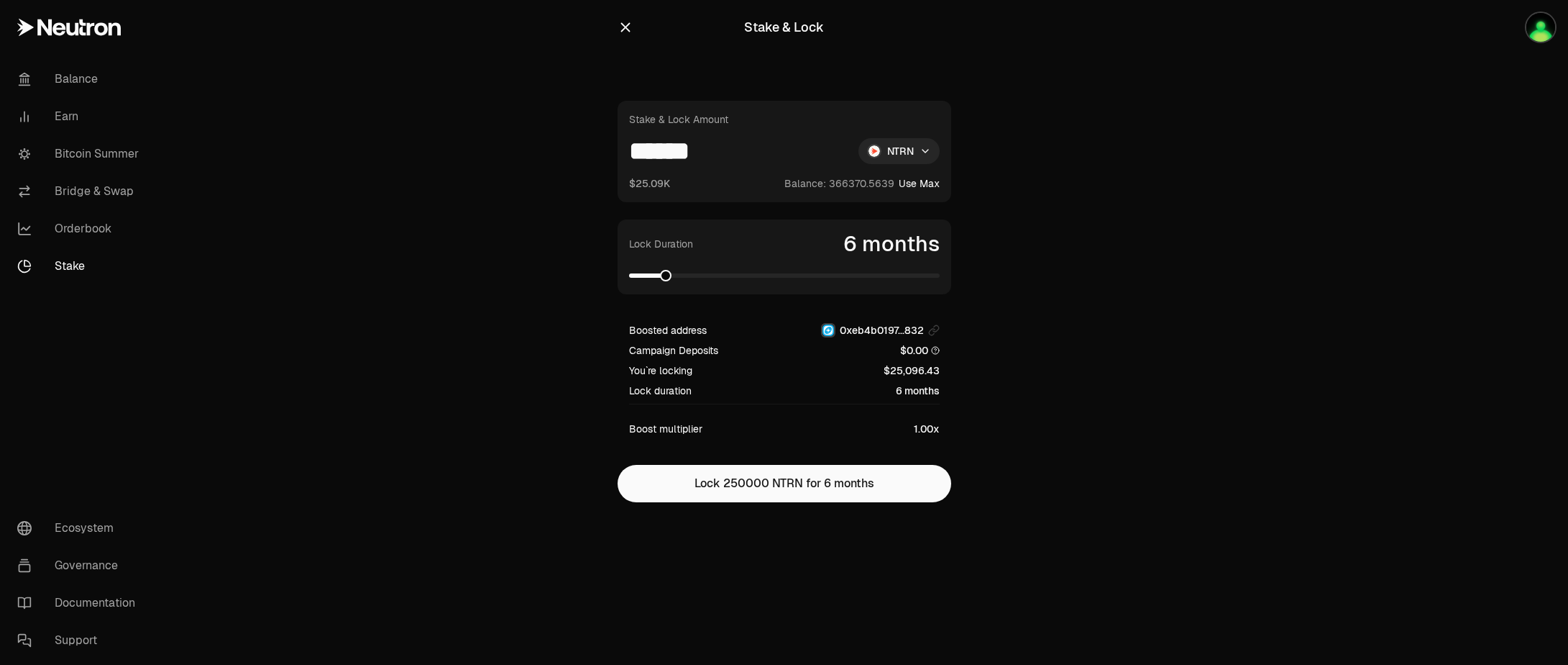
click at [622, 24] on icon "button" at bounding box center [625, 27] width 10 height 10
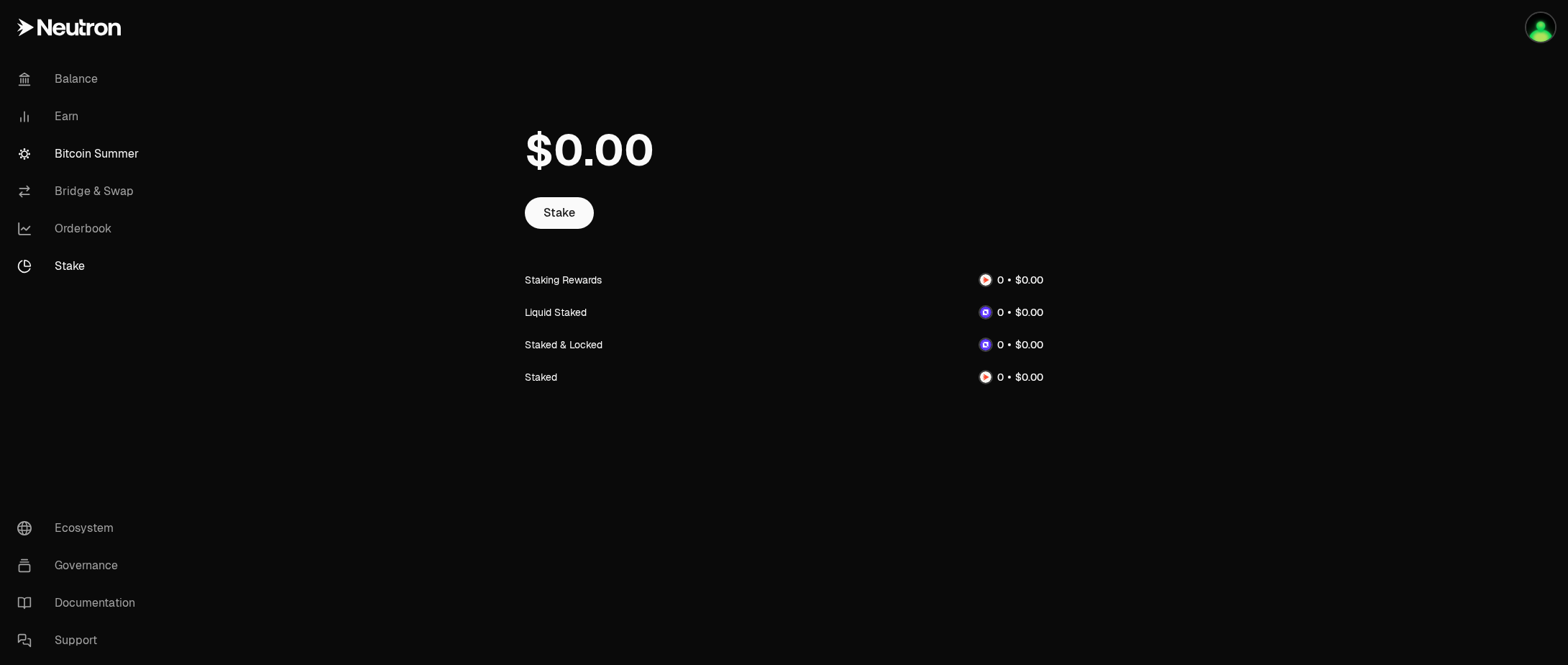
click at [72, 151] on link "Bitcoin Summer" at bounding box center [80, 154] width 150 height 37
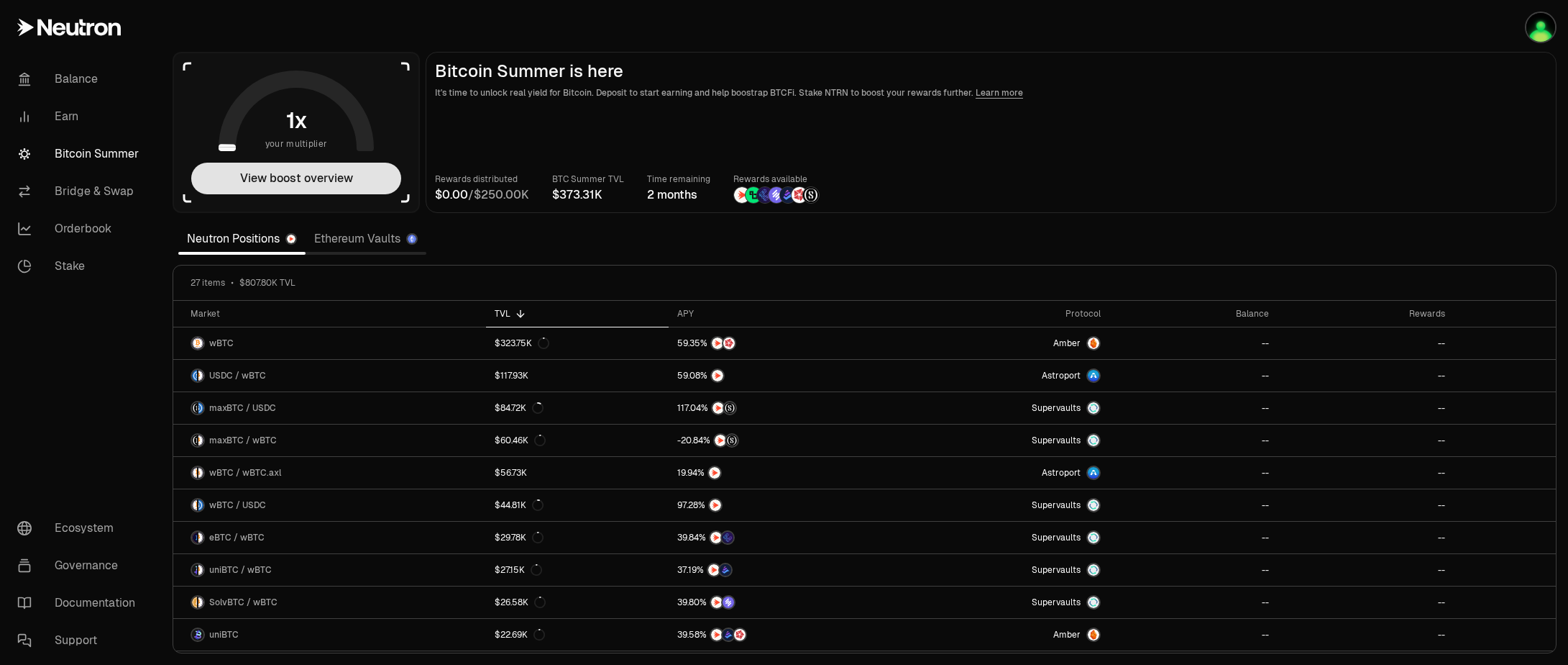
click at [278, 182] on button "View boost overview" at bounding box center [296, 179] width 210 height 32
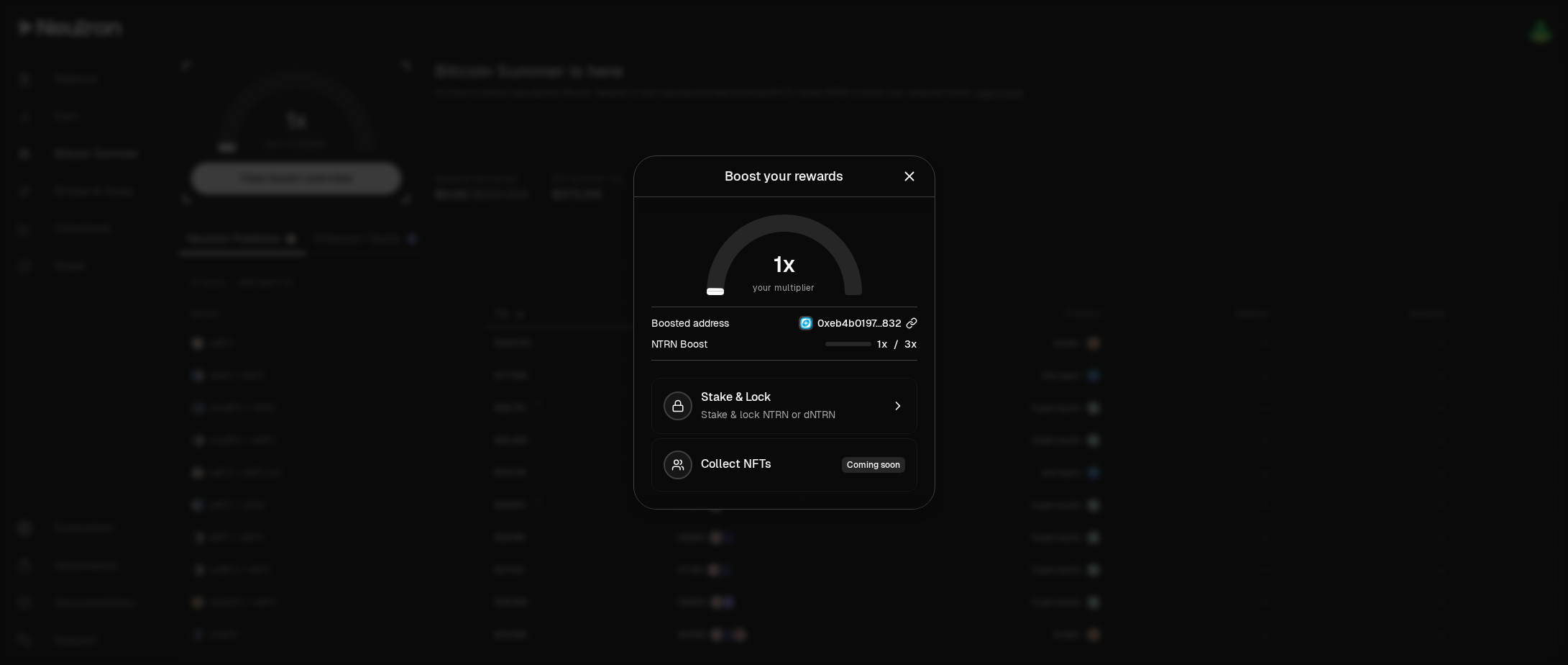
click at [911, 317] on icon "button" at bounding box center [911, 322] width 12 height 12
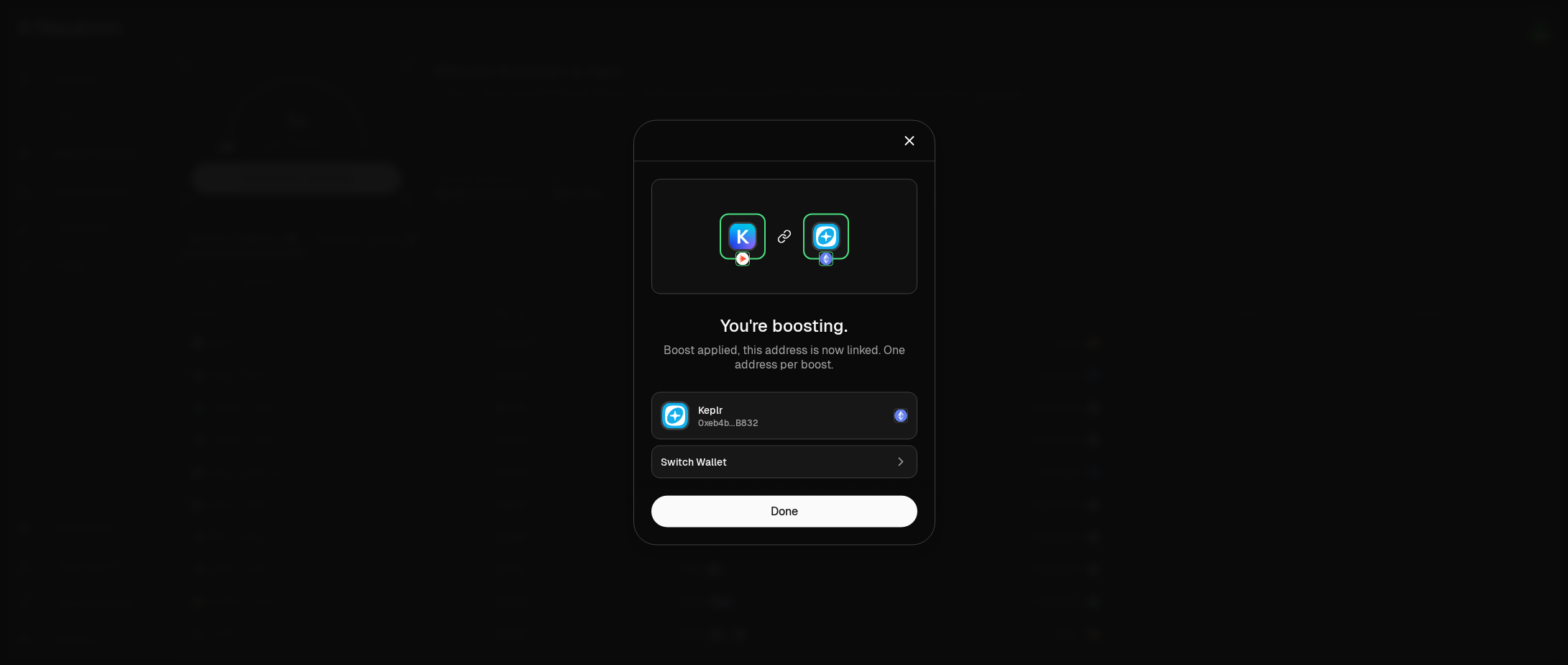
click at [765, 456] on div "Switch Wallet" at bounding box center [772, 461] width 224 height 14
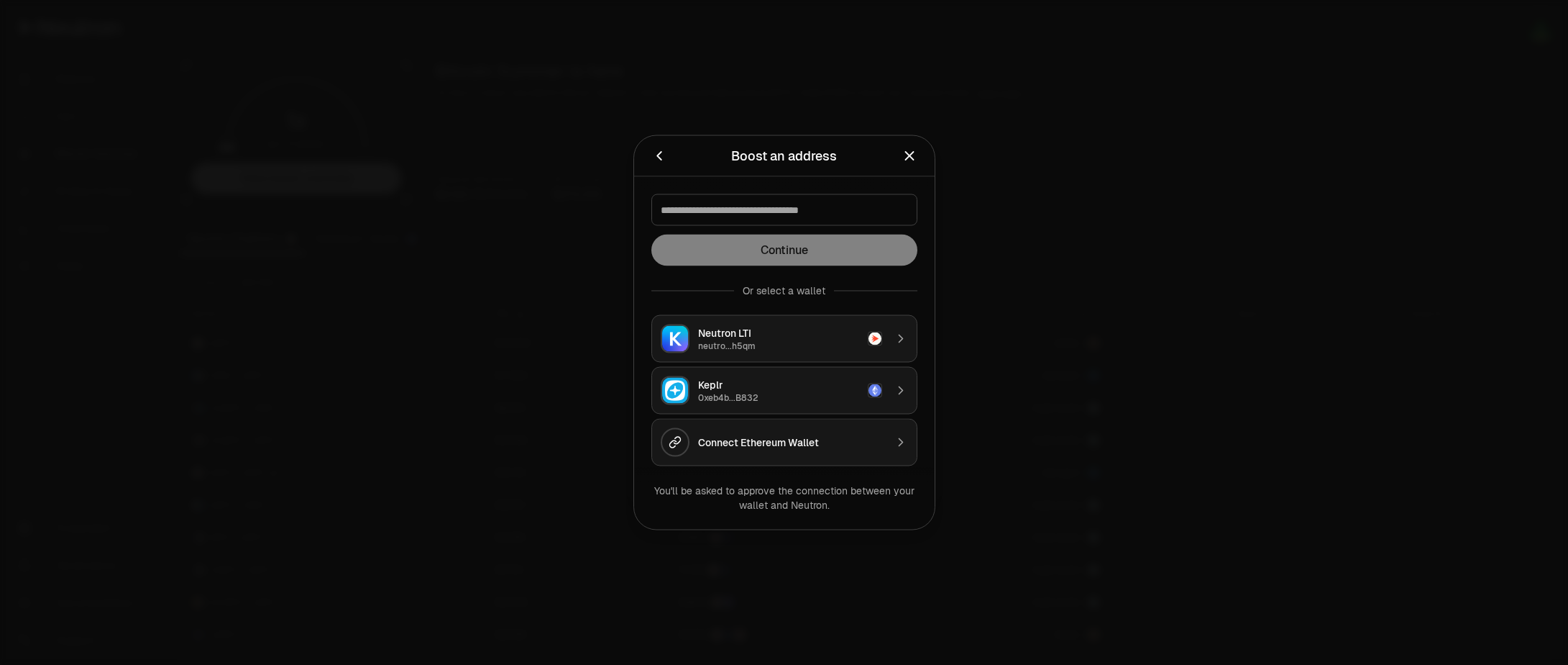
click at [770, 335] on div "Neutron LTI" at bounding box center [779, 333] width 161 height 14
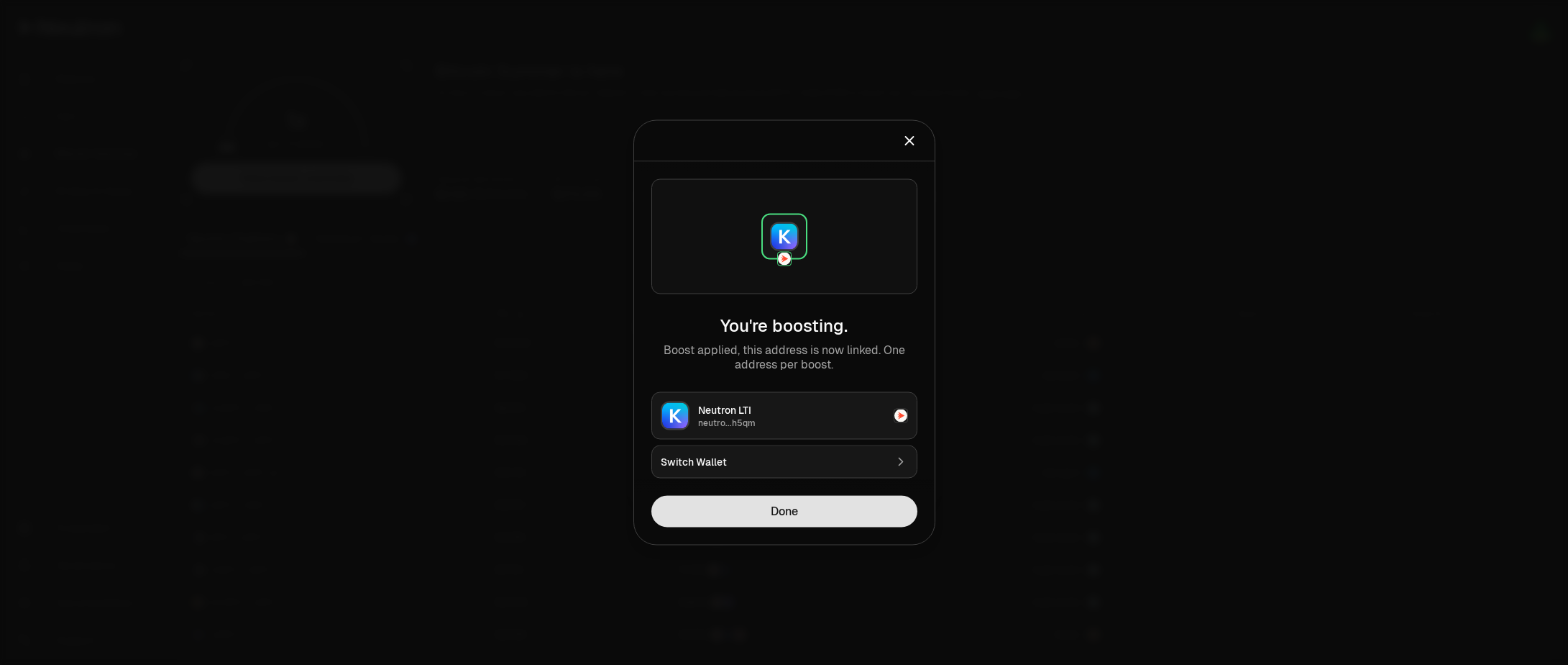
click at [780, 516] on button "Done" at bounding box center [784, 512] width 266 height 32
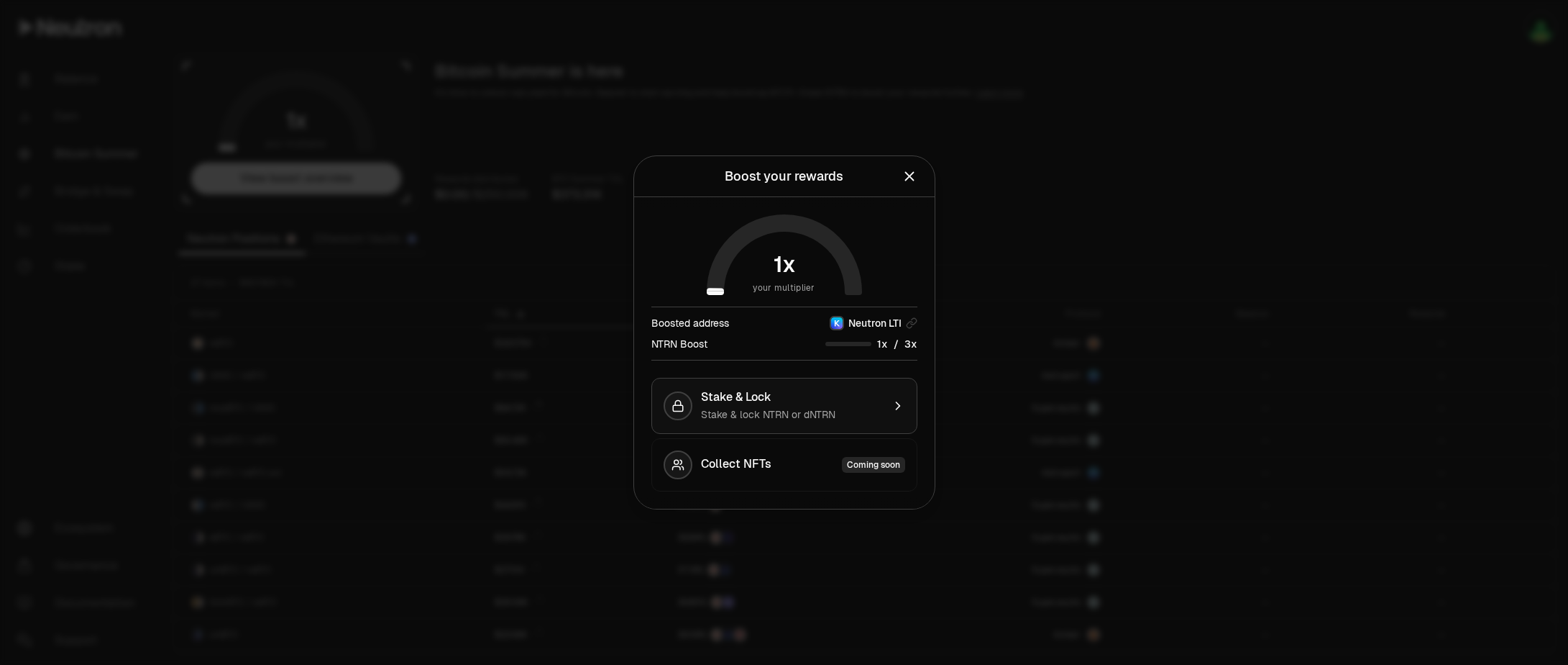
click at [894, 412] on icon "button" at bounding box center [898, 406] width 14 height 14
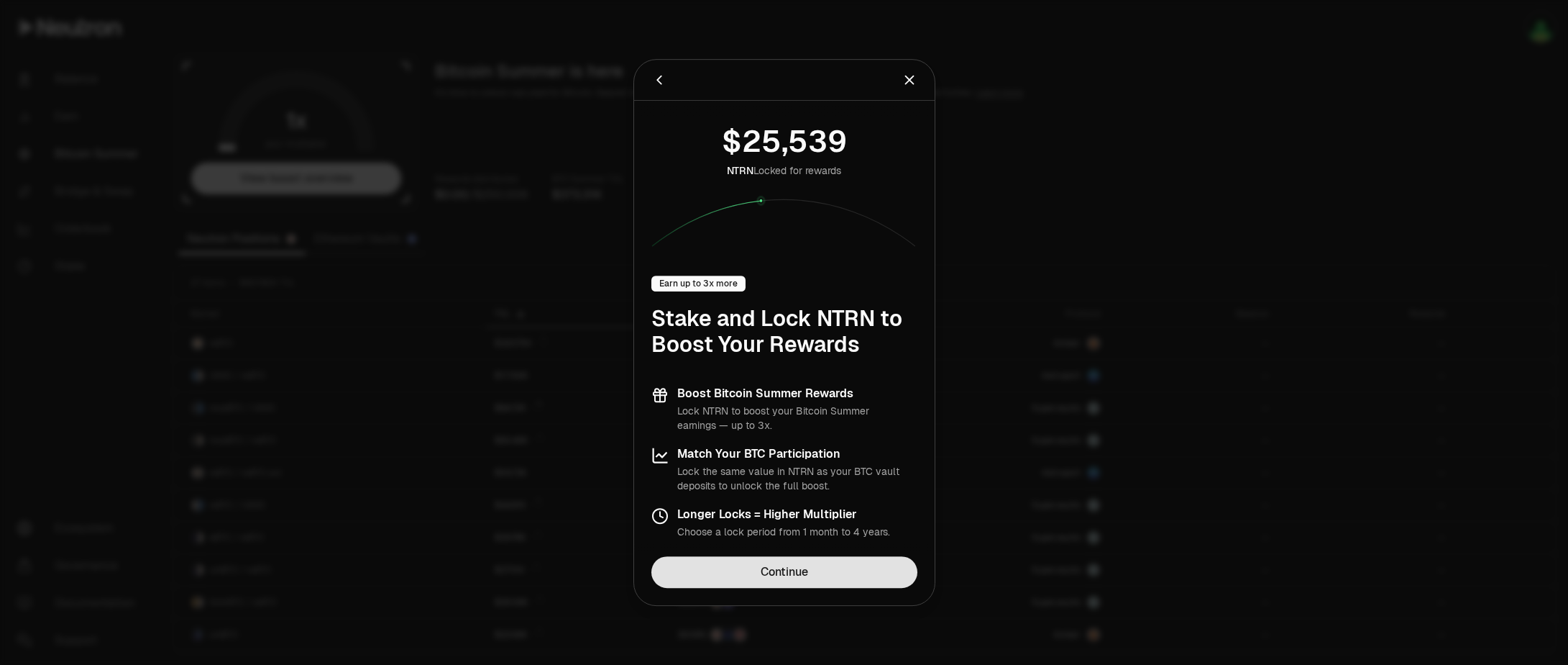
click at [780, 582] on link "Continue" at bounding box center [784, 572] width 266 height 32
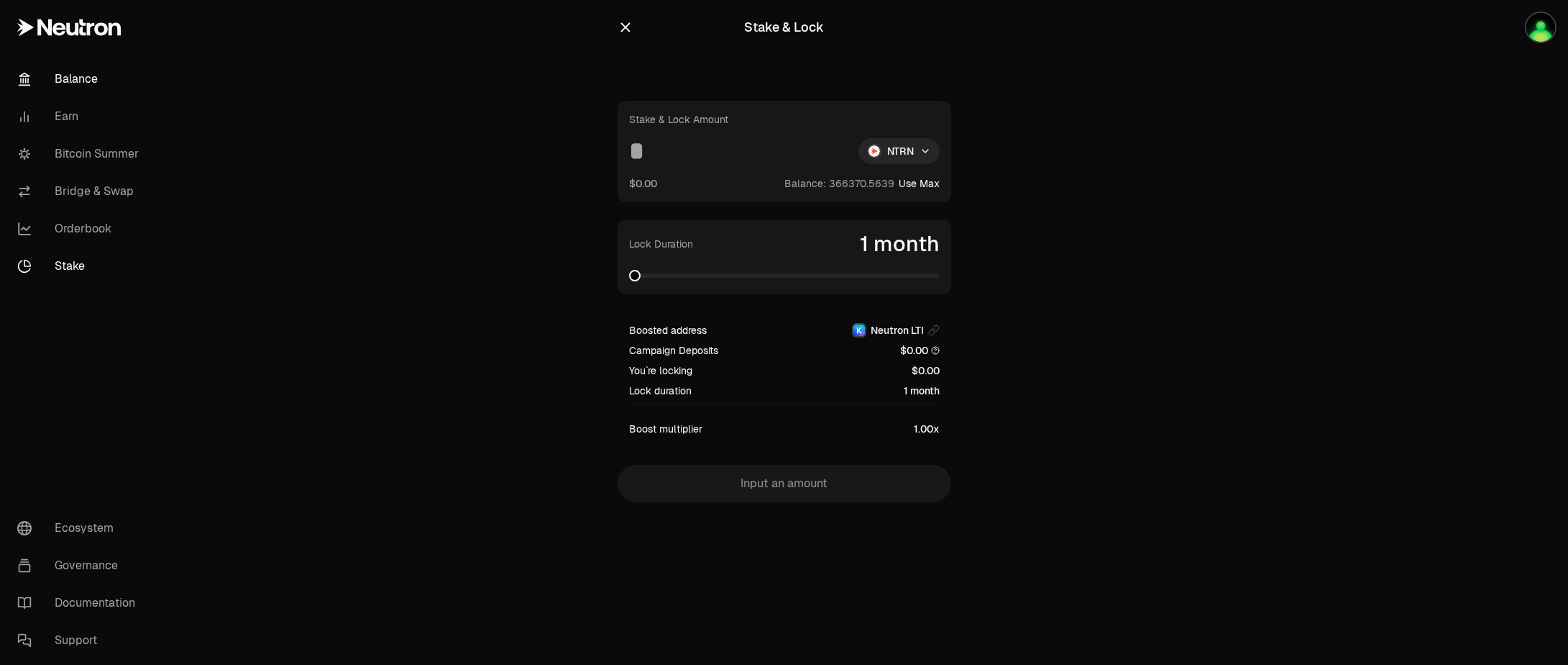
click at [78, 77] on link "Balance" at bounding box center [80, 79] width 150 height 37
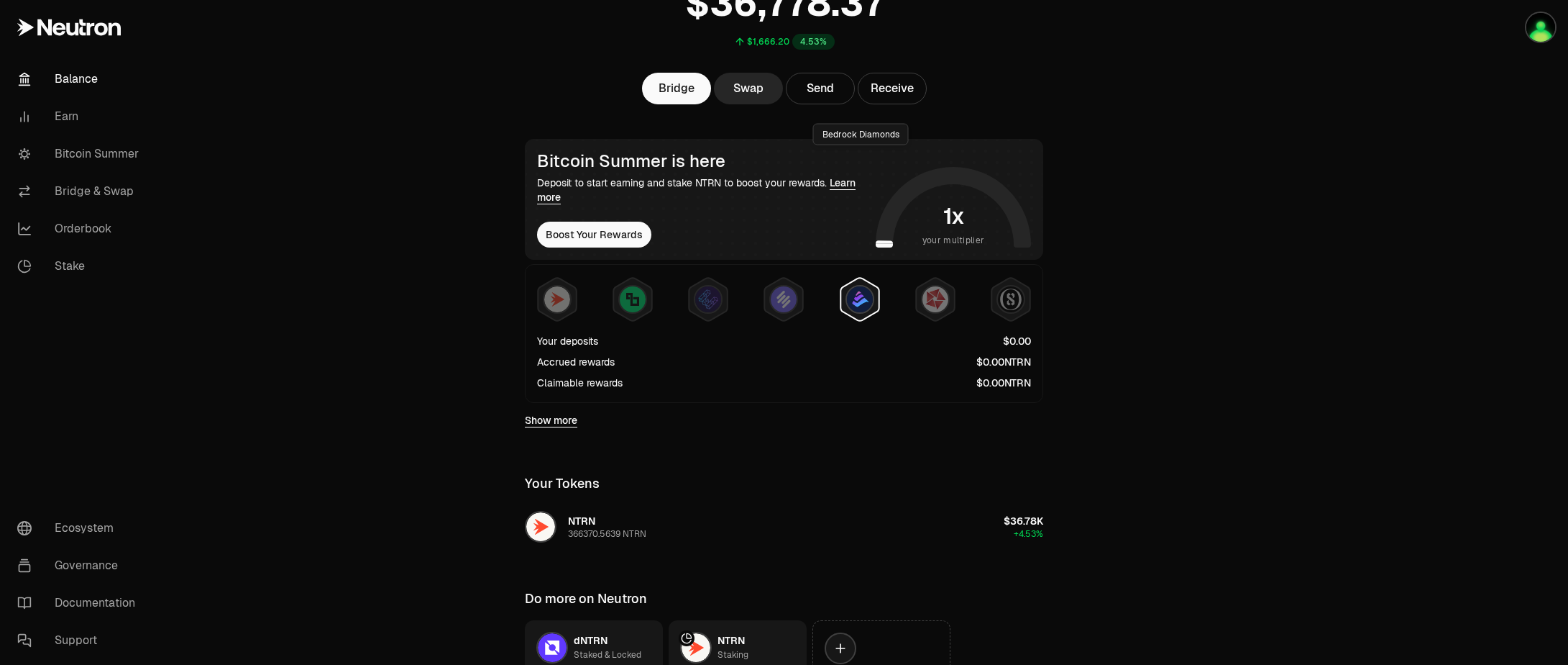
scroll to position [259, 0]
